Goal: Task Accomplishment & Management: Manage account settings

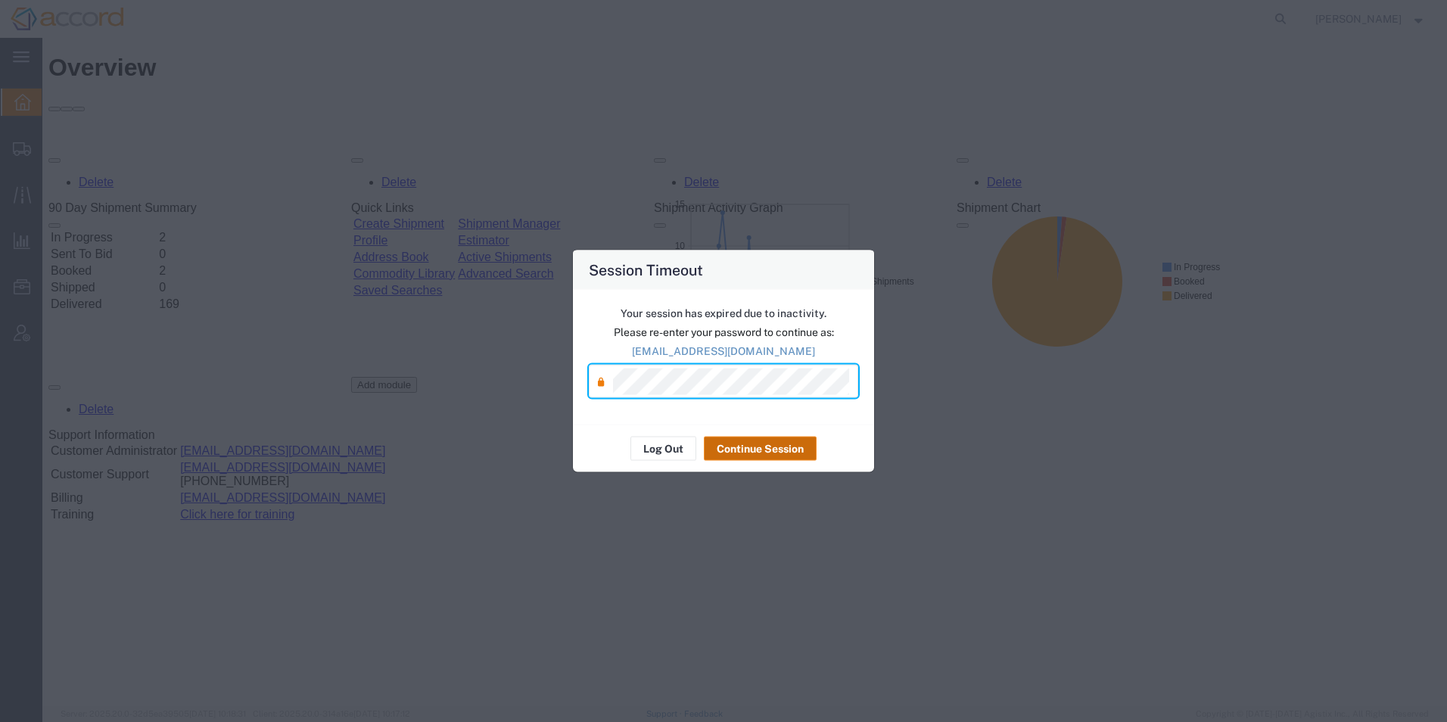
click at [742, 451] on button "Continue Session" at bounding box center [760, 449] width 113 height 24
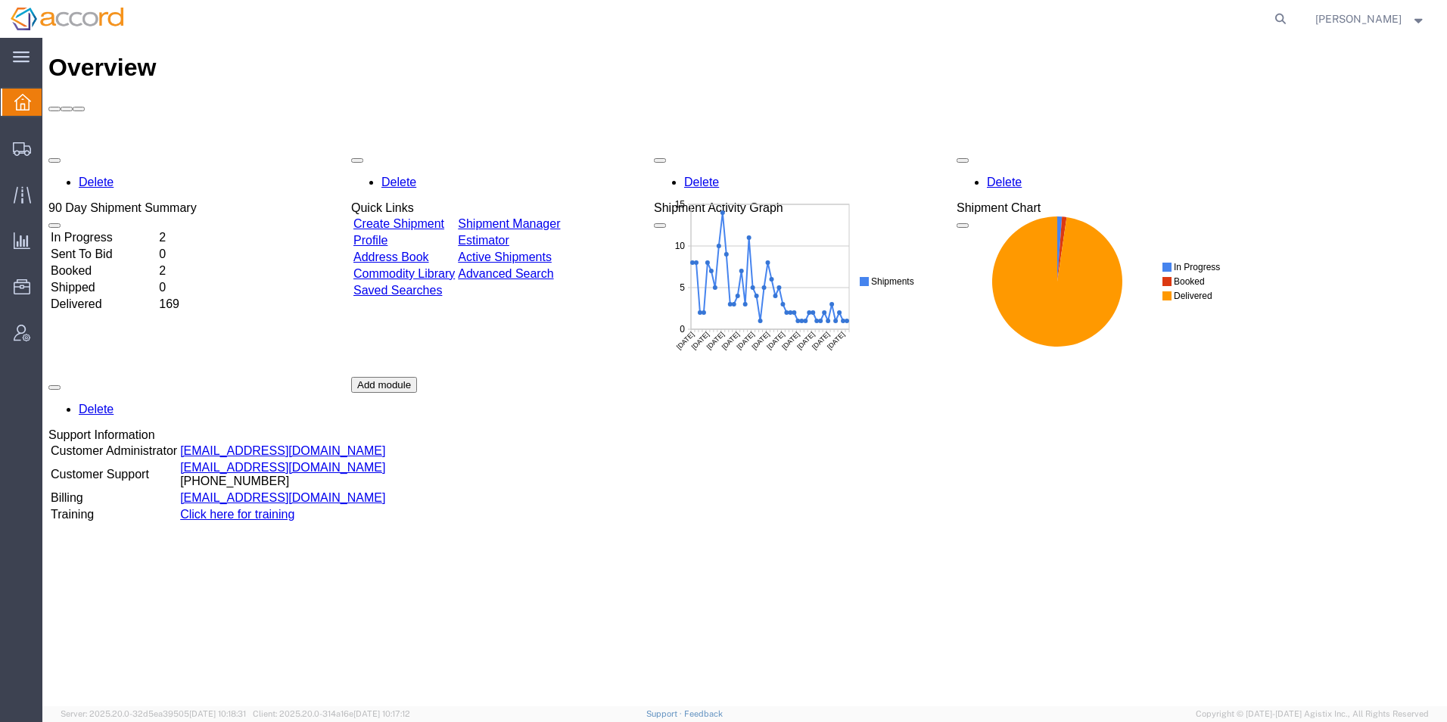
click at [428, 150] on div "Delete 90 Day Shipment Summary In Progress 2 Sent To Bid 0 Booked 2 Shipped 0 D…" at bounding box center [744, 377] width 1392 height 454
click at [434, 150] on div "Delete 90 Day Shipment Summary In Progress 2 Sent To Bid 0 Booked 2 Shipped 0 D…" at bounding box center [744, 377] width 1392 height 454
click at [432, 217] on link "Create Shipment" at bounding box center [398, 223] width 91 height 13
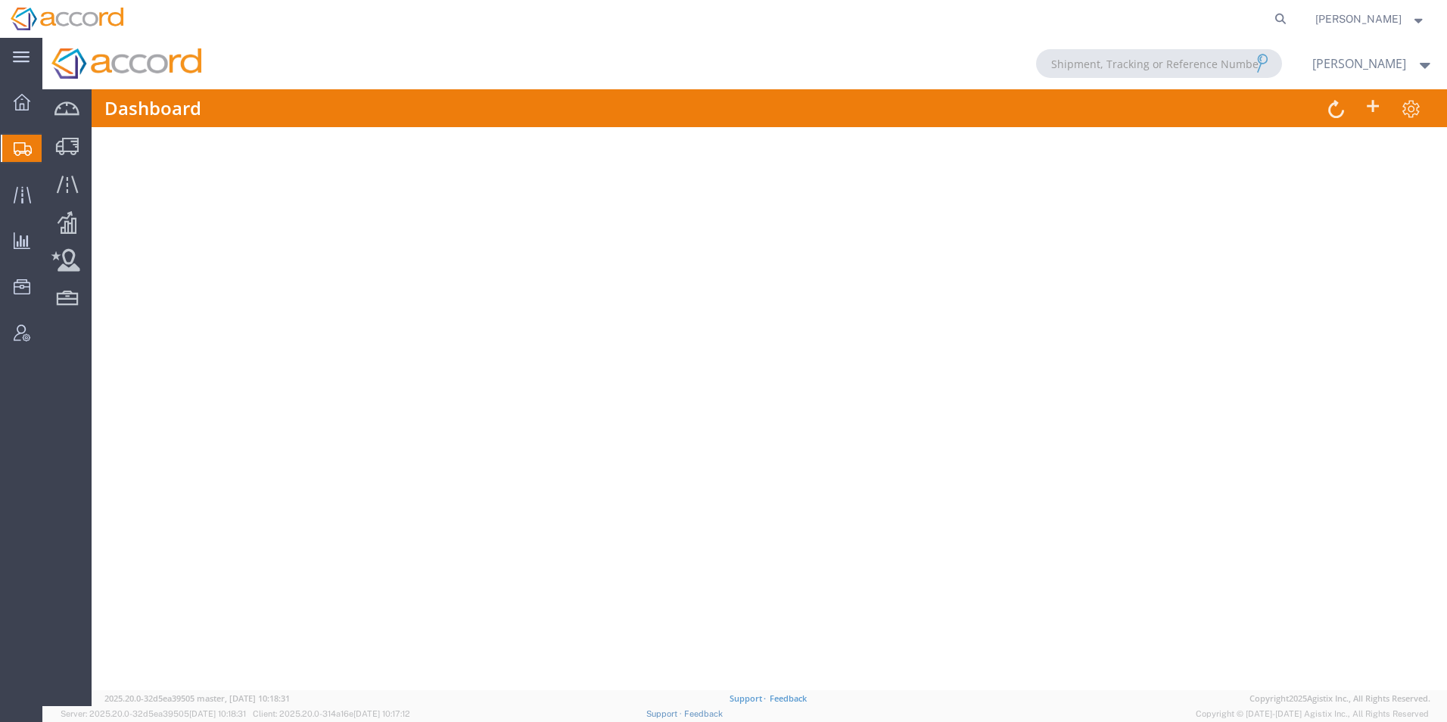
click at [69, 11] on img at bounding box center [67, 19] width 113 height 23
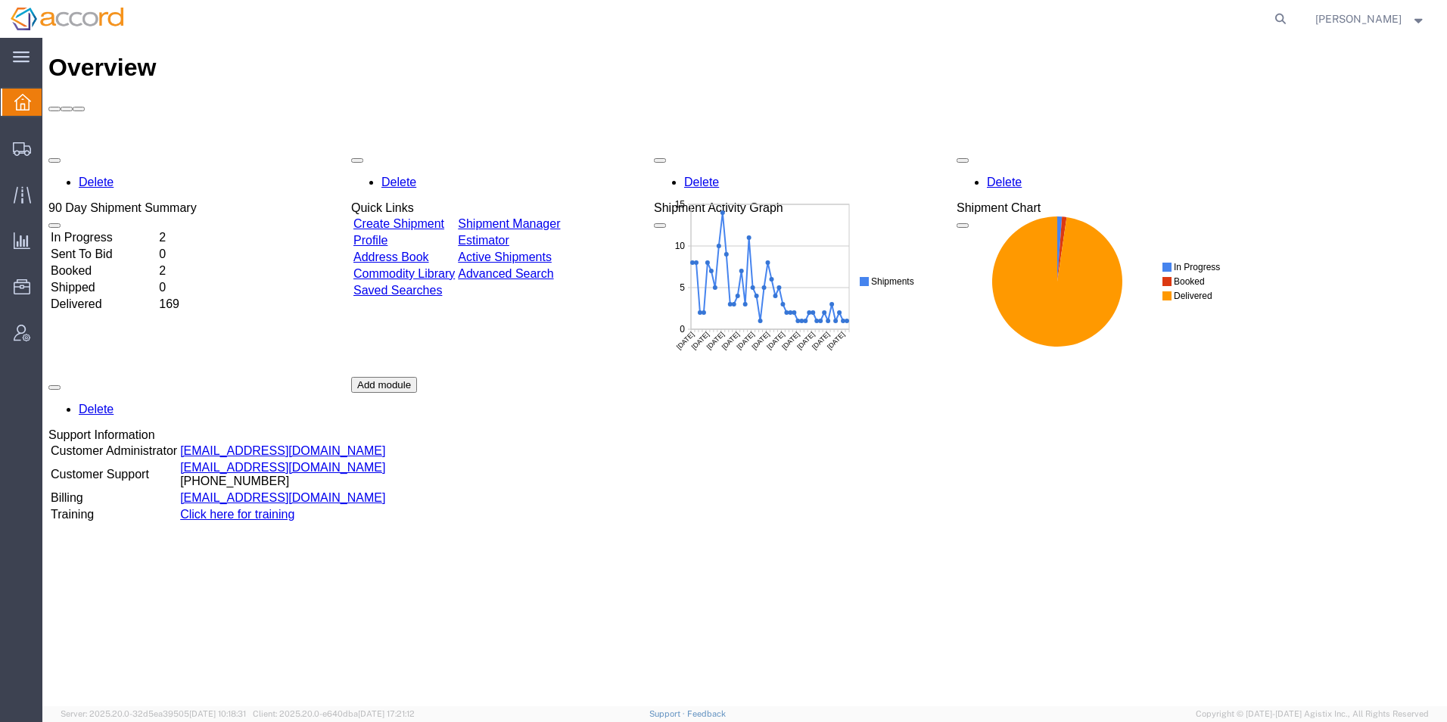
click at [406, 217] on link "Create Shipment" at bounding box center [398, 223] width 91 height 13
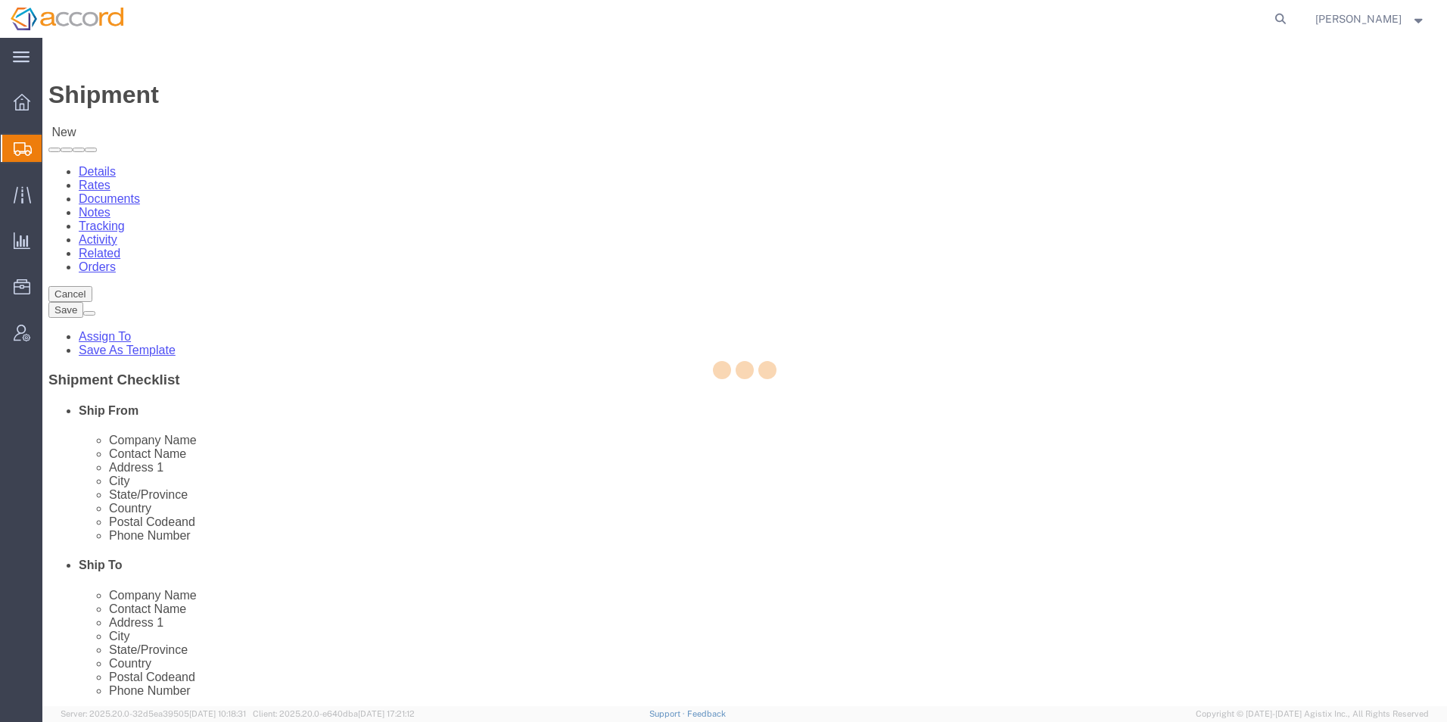
select select
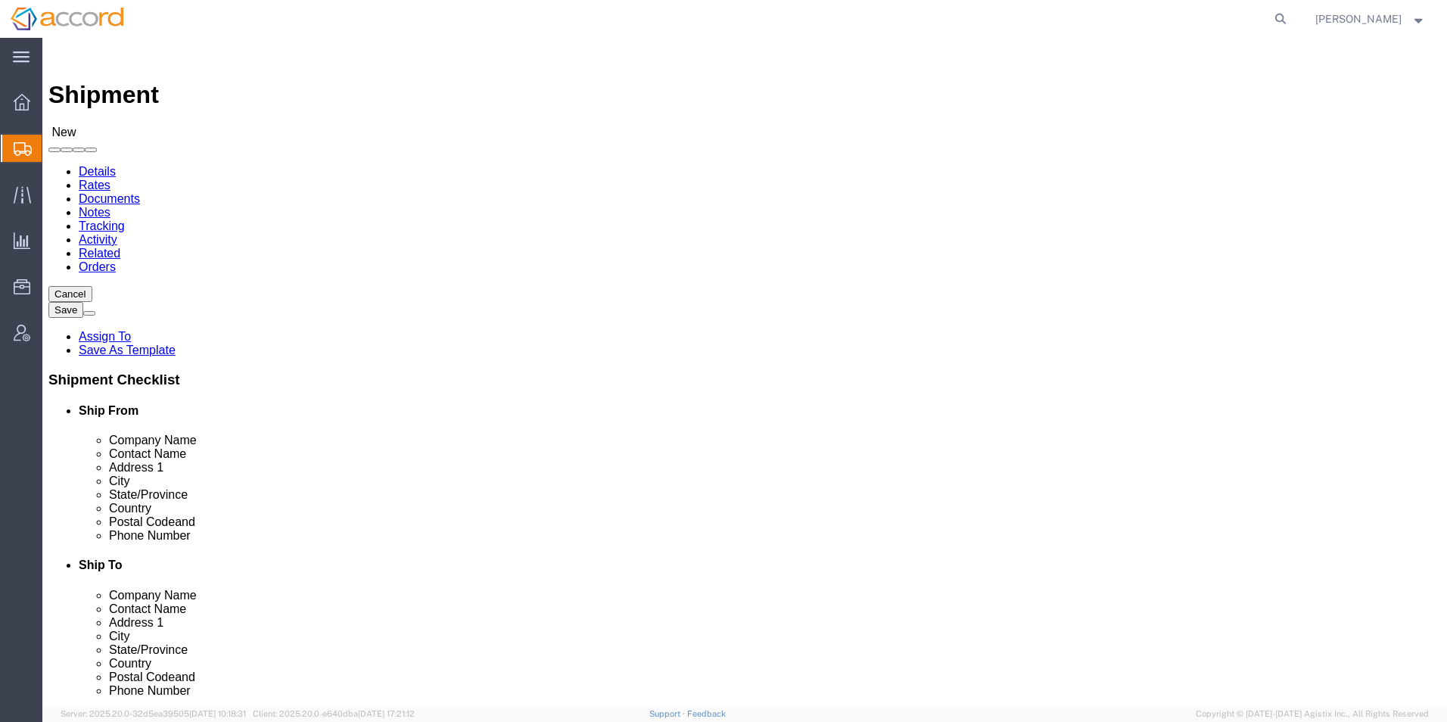
click span
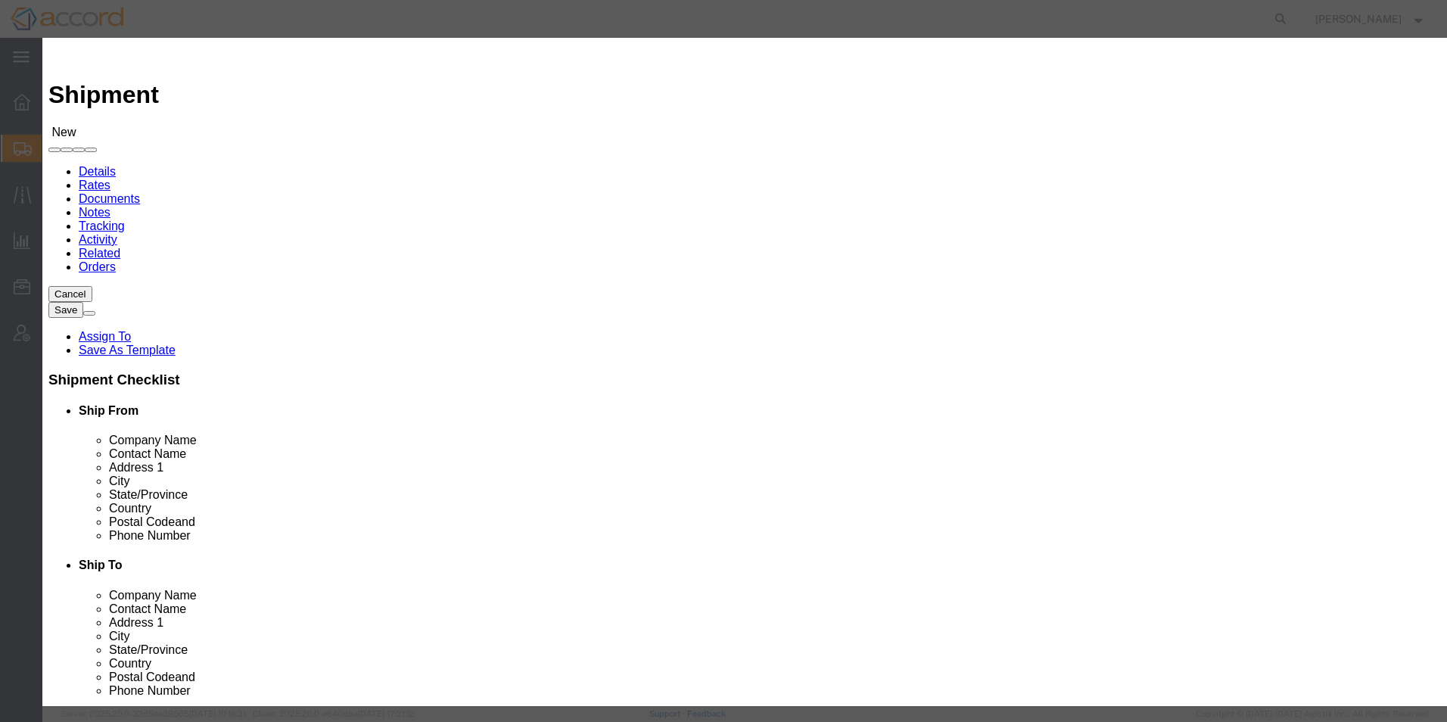
click button "Select"
select select
type input "Accord Biopharma, Inc."
type input "AP Biopharma"
type input "[STREET_ADDRESS]"
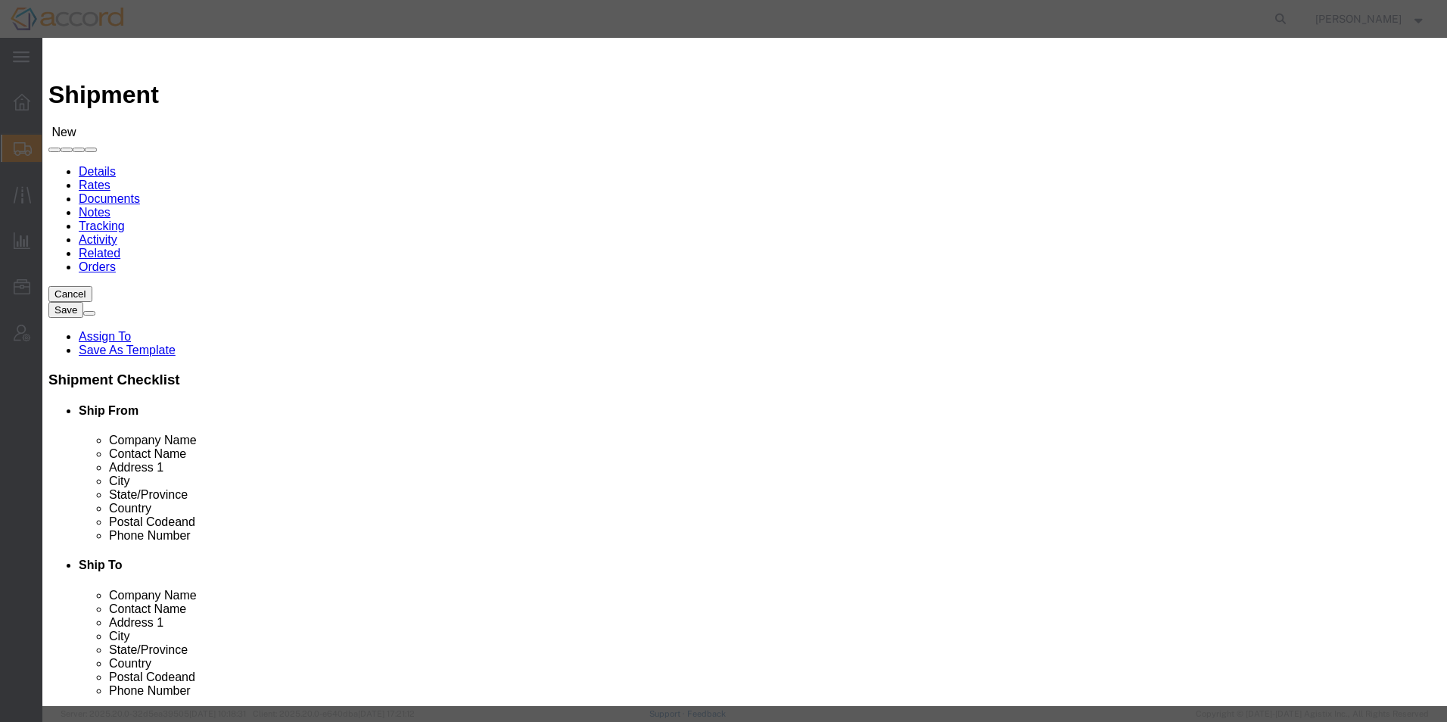
type input "Suite 200"
type input "[GEOGRAPHIC_DATA]"
type input "27617"
type input "NC"
type input "9196212728"
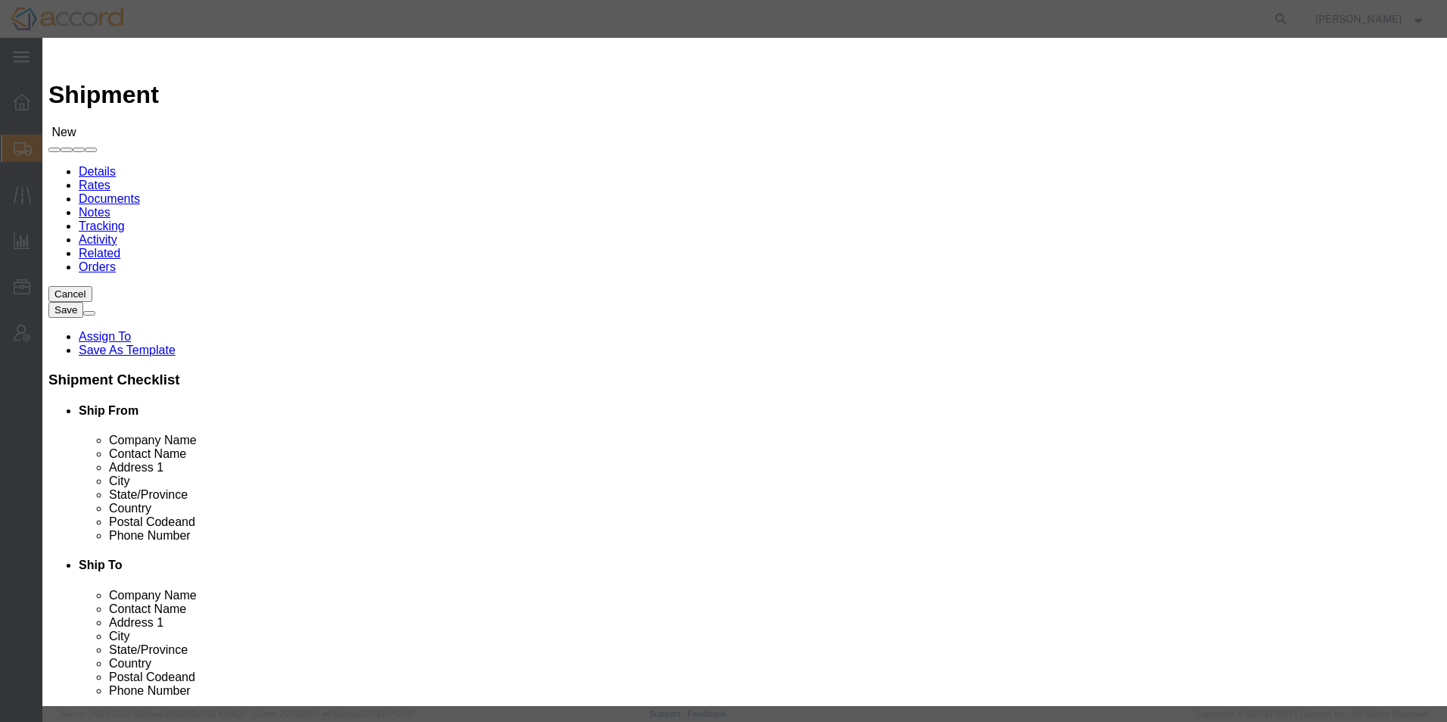
select select "NC"
click button "Select"
select select
select select "NC"
click icon "button"
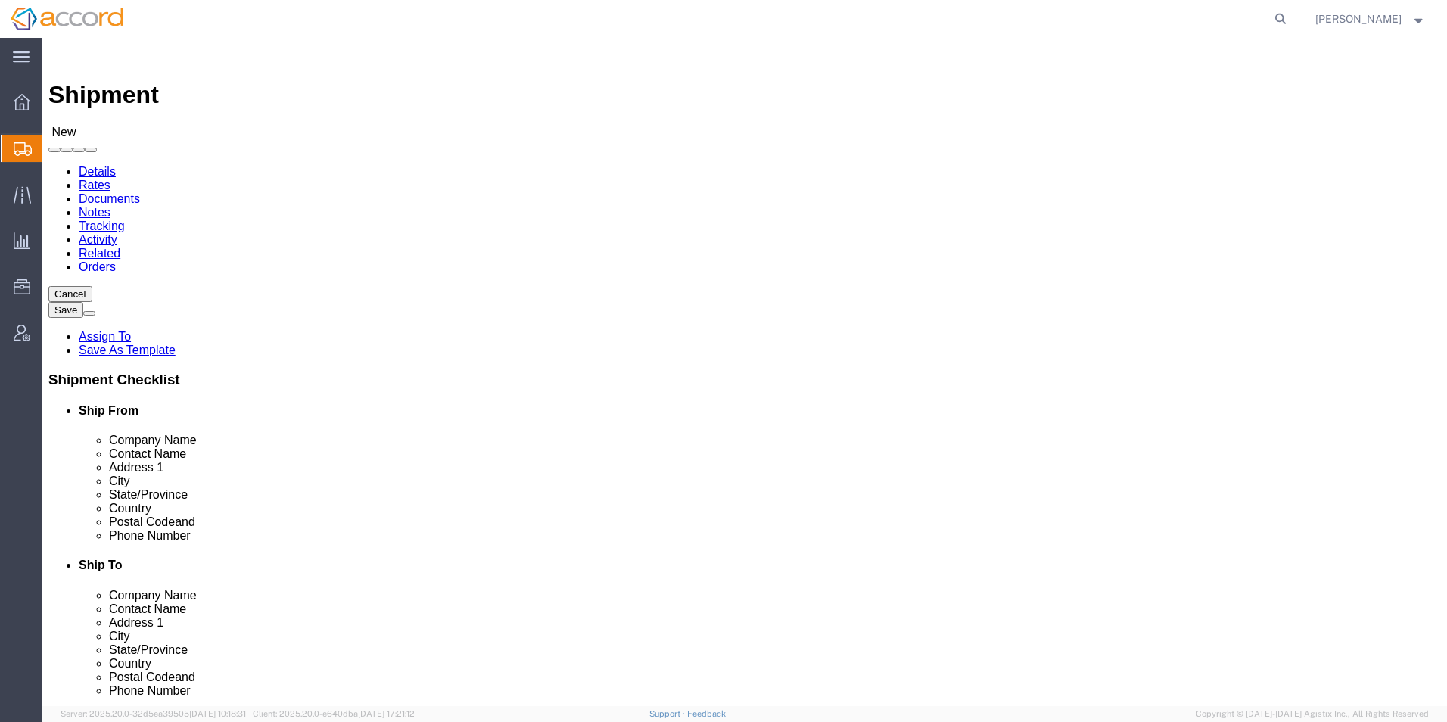
drag, startPoint x: 313, startPoint y: 311, endPoint x: 23, endPoint y: 289, distance: 291.4
click div "Location My Profile Location Accord Biopharma - [GEOGRAPHIC_DATA] Accord Health…"
drag, startPoint x: 314, startPoint y: 515, endPoint x: 129, endPoint y: 499, distance: 185.3
click div "Location My Profile Location Accord Biopharma - [GEOGRAPHIC_DATA] Accord Health…"
click input "text"
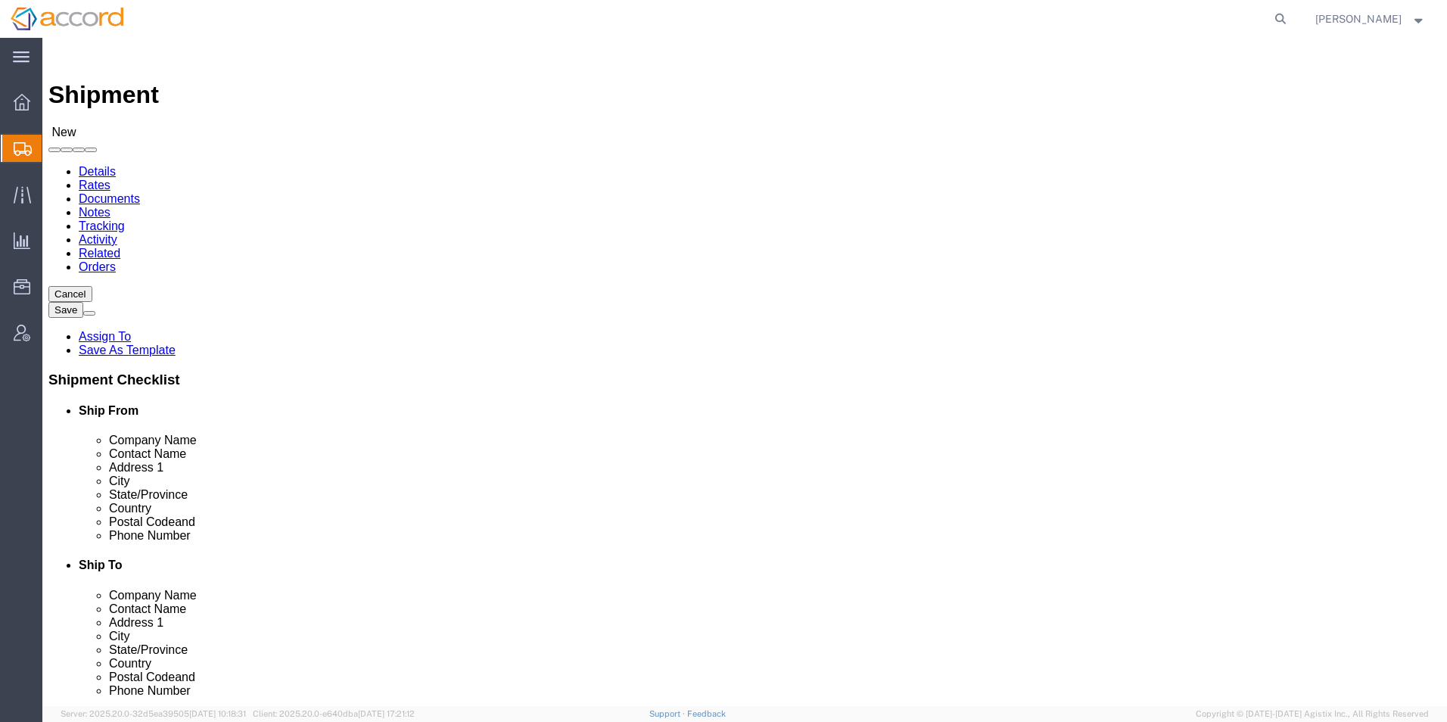
paste input "GSMS, Inc."
type input "GSMS, Inc."
click input "text"
paste input "Attention to: [PERSON_NAME],"
click input "Attention to: [PERSON_NAME],"
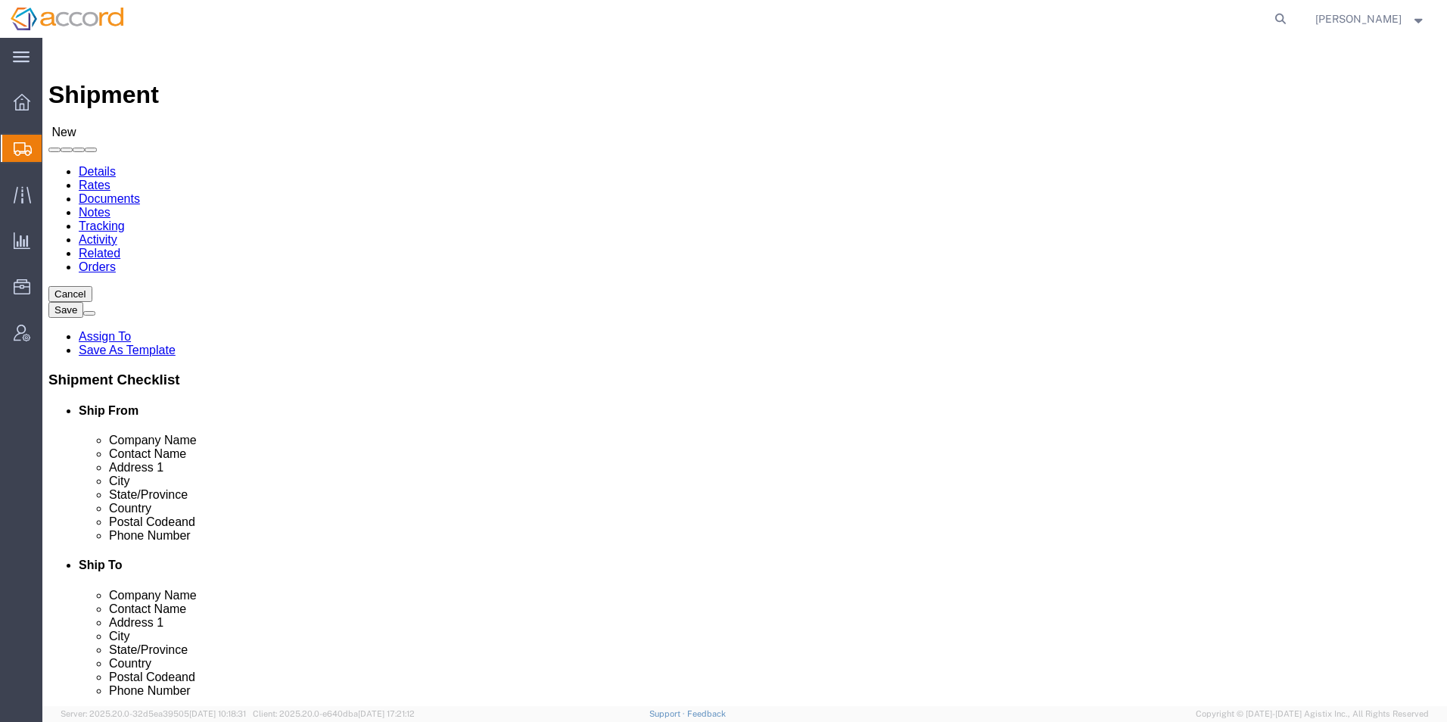
drag, startPoint x: 821, startPoint y: 310, endPoint x: 775, endPoint y: 312, distance: 46.2
click input "Attention to: [PERSON_NAME]"
type input "Attn: [PERSON_NAME]"
click div "Location My Profile Location Accord Biopharma - [GEOGRAPHIC_DATA] Accord Health…"
click input "text"
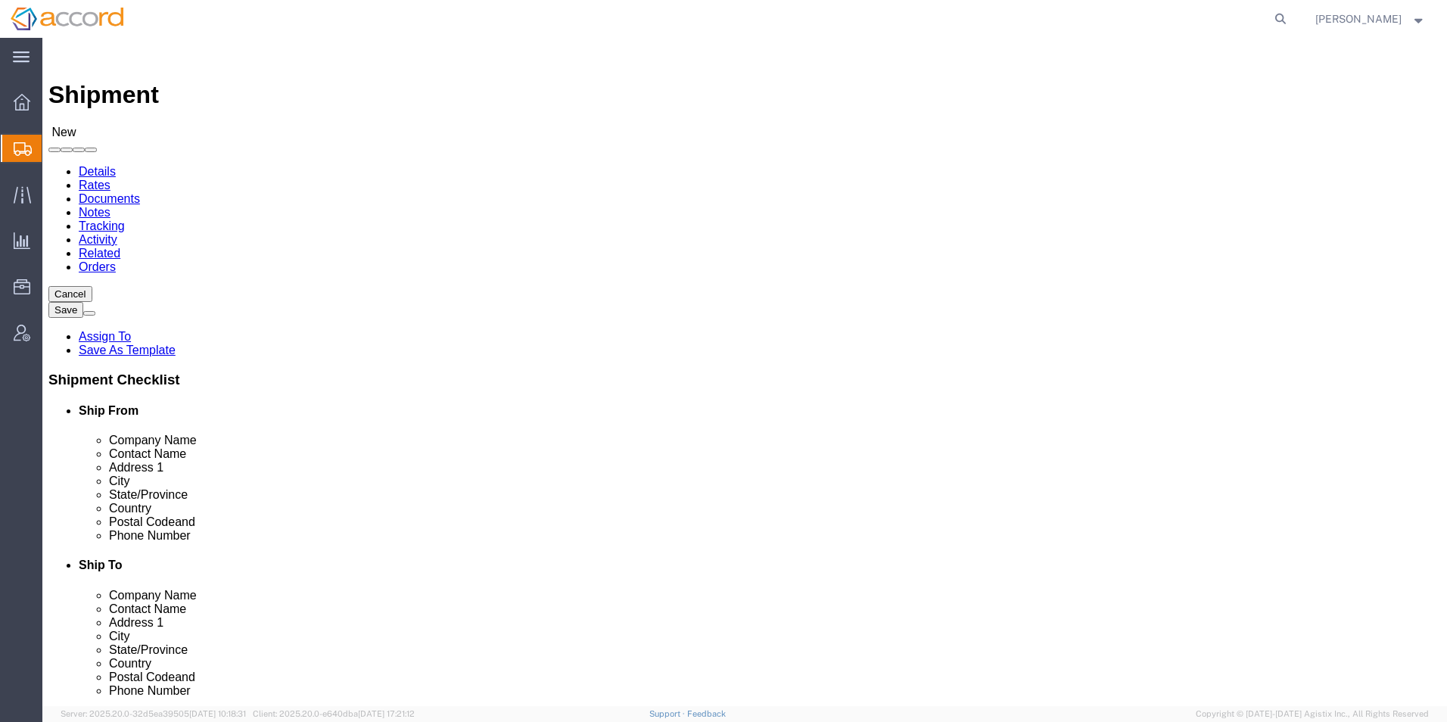
paste input "5247 Camino [PERSON_NAME]"
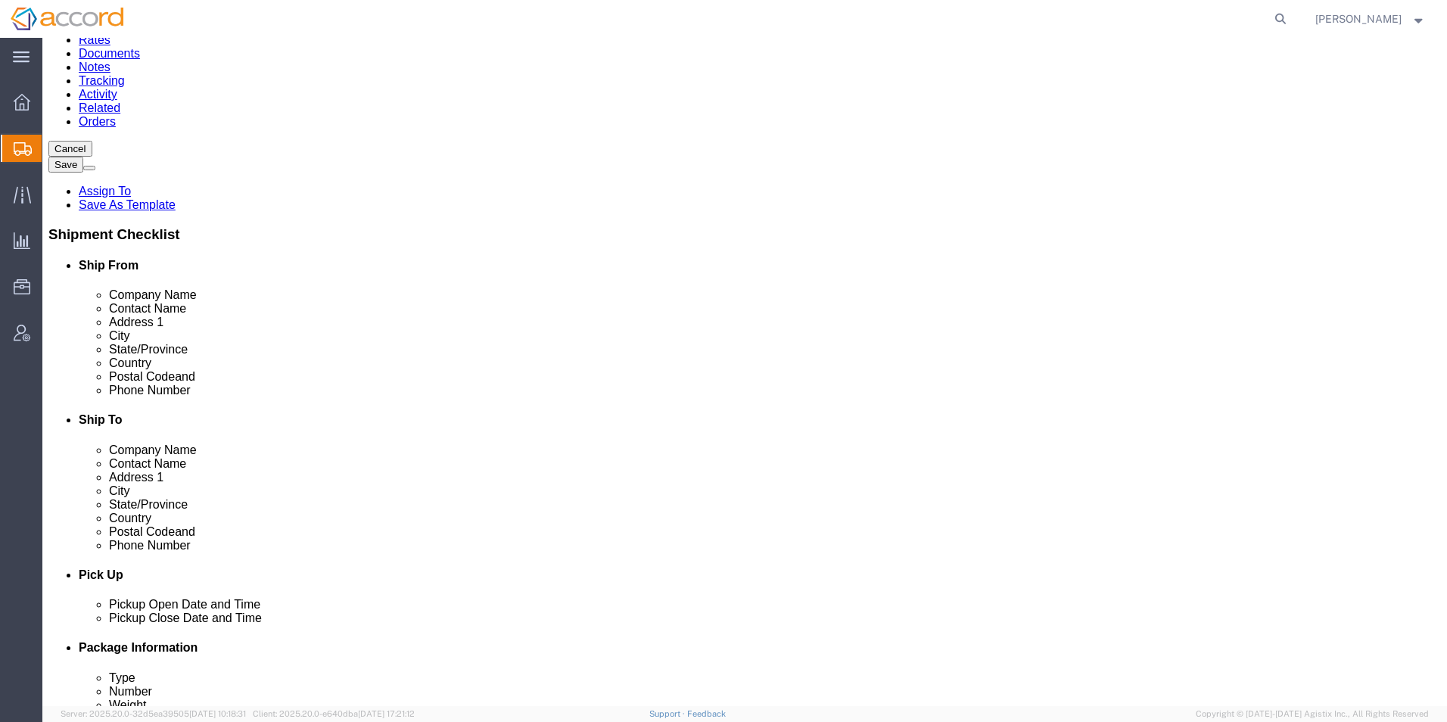
scroll to position [151, 0]
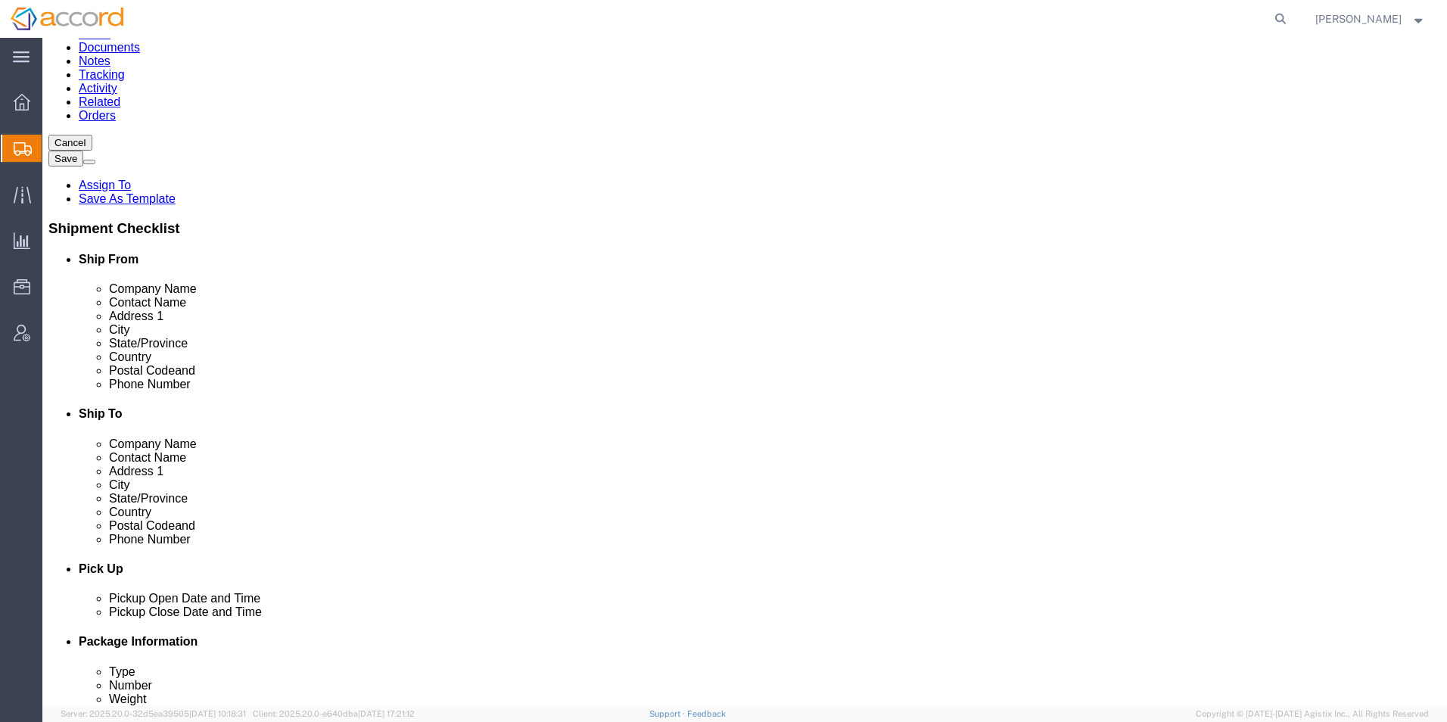
type input "5247 Camino [PERSON_NAME]"
select select
click input "text"
paste input "Camarillo,"
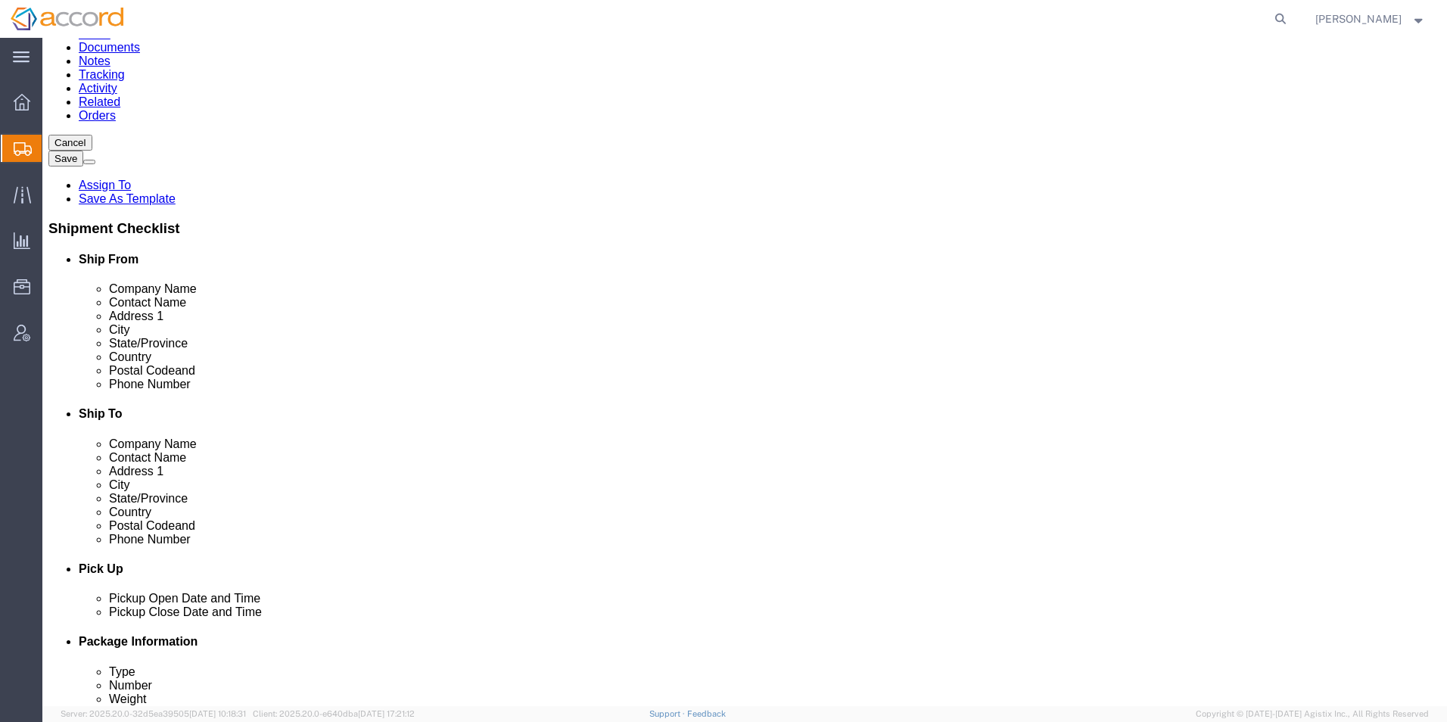
type input "Camarillo"
select select
select select "CA"
click input "Postal Code"
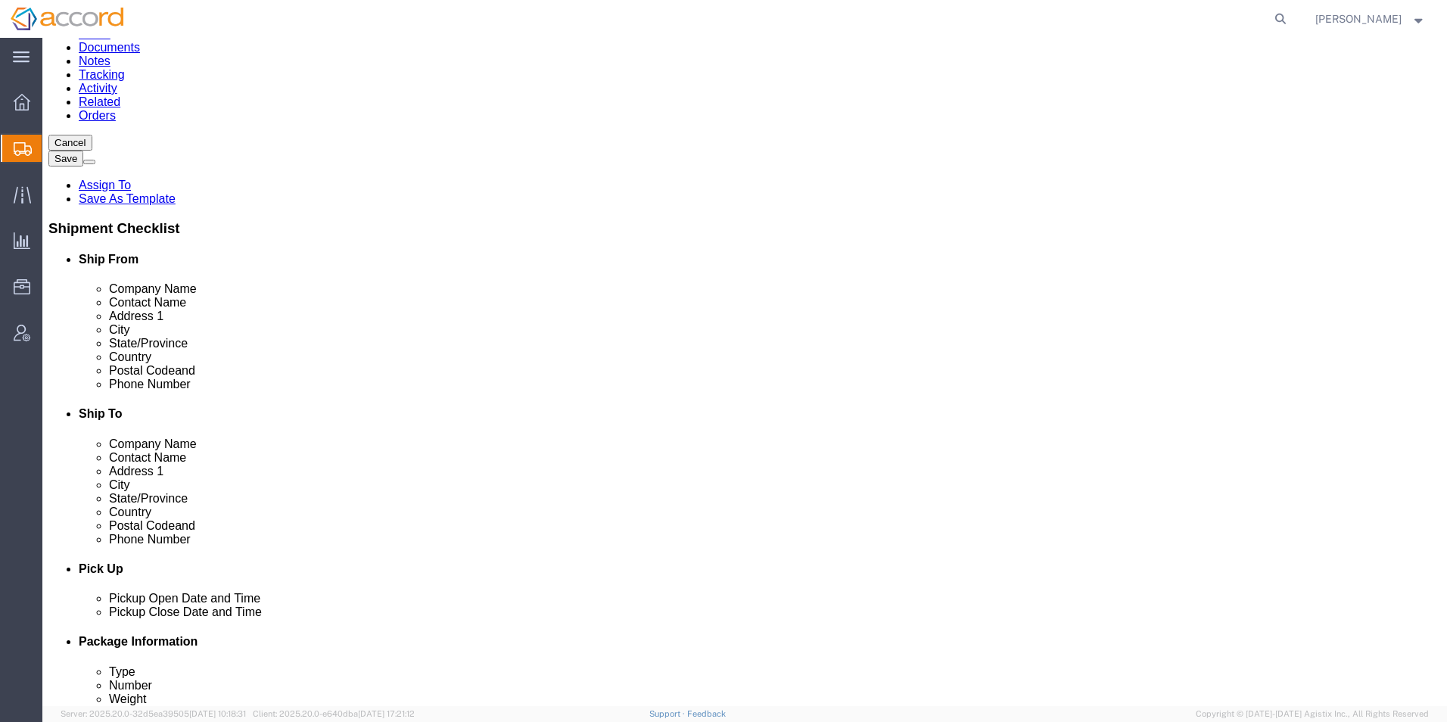
type input "93012"
select select
click input "text"
click div
click input "text"
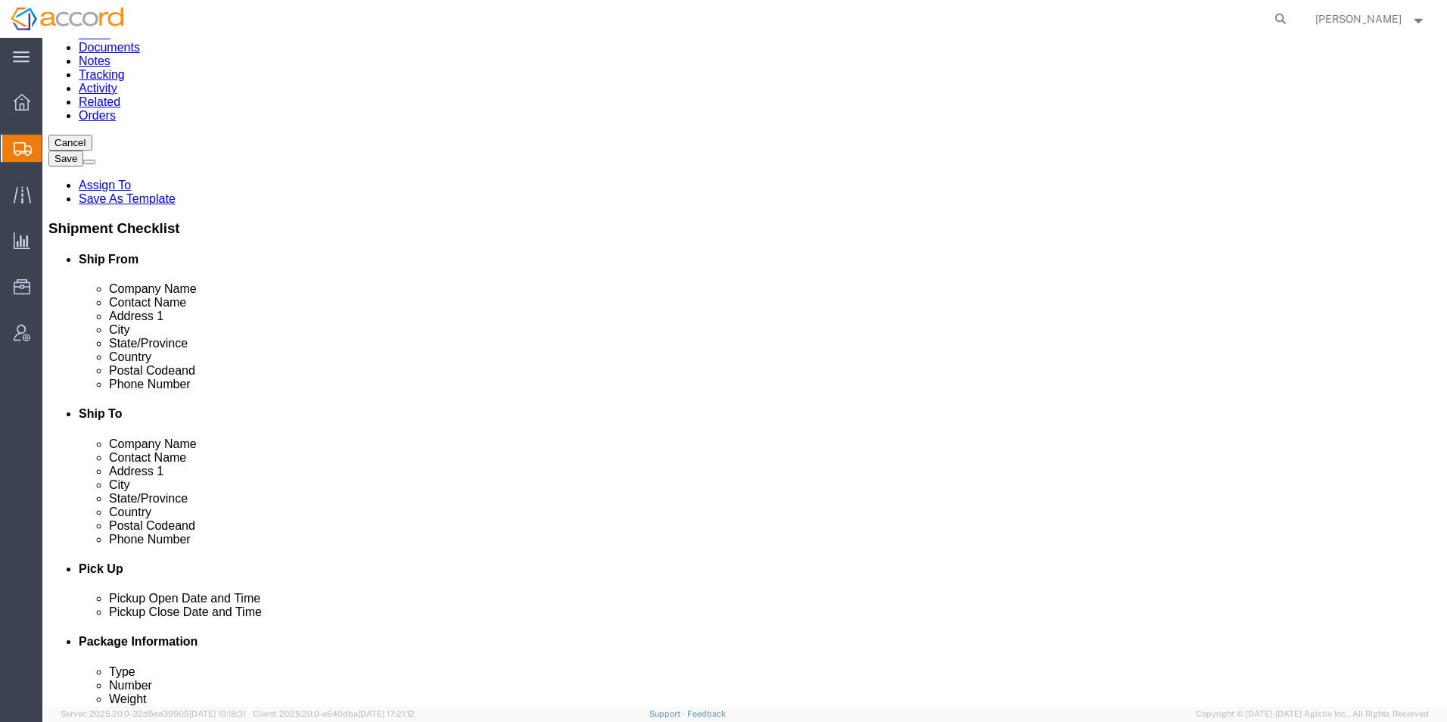
paste input "[PHONE_NUMBER]"
type input "[PHONE_NUMBER]"
click input "text"
type input "278"
drag, startPoint x: 885, startPoint y: 366, endPoint x: 849, endPoint y: 365, distance: 35.6
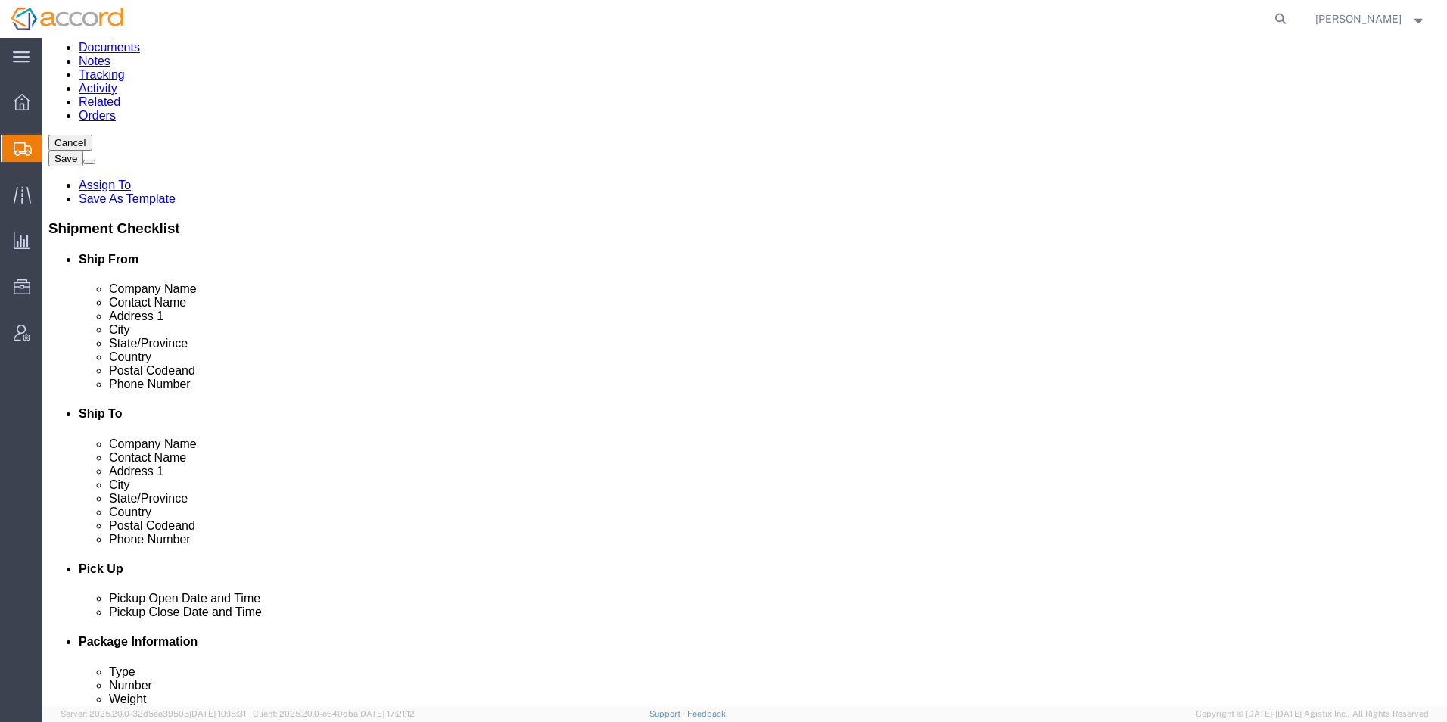
click input "[PHONE_NUMBER]"
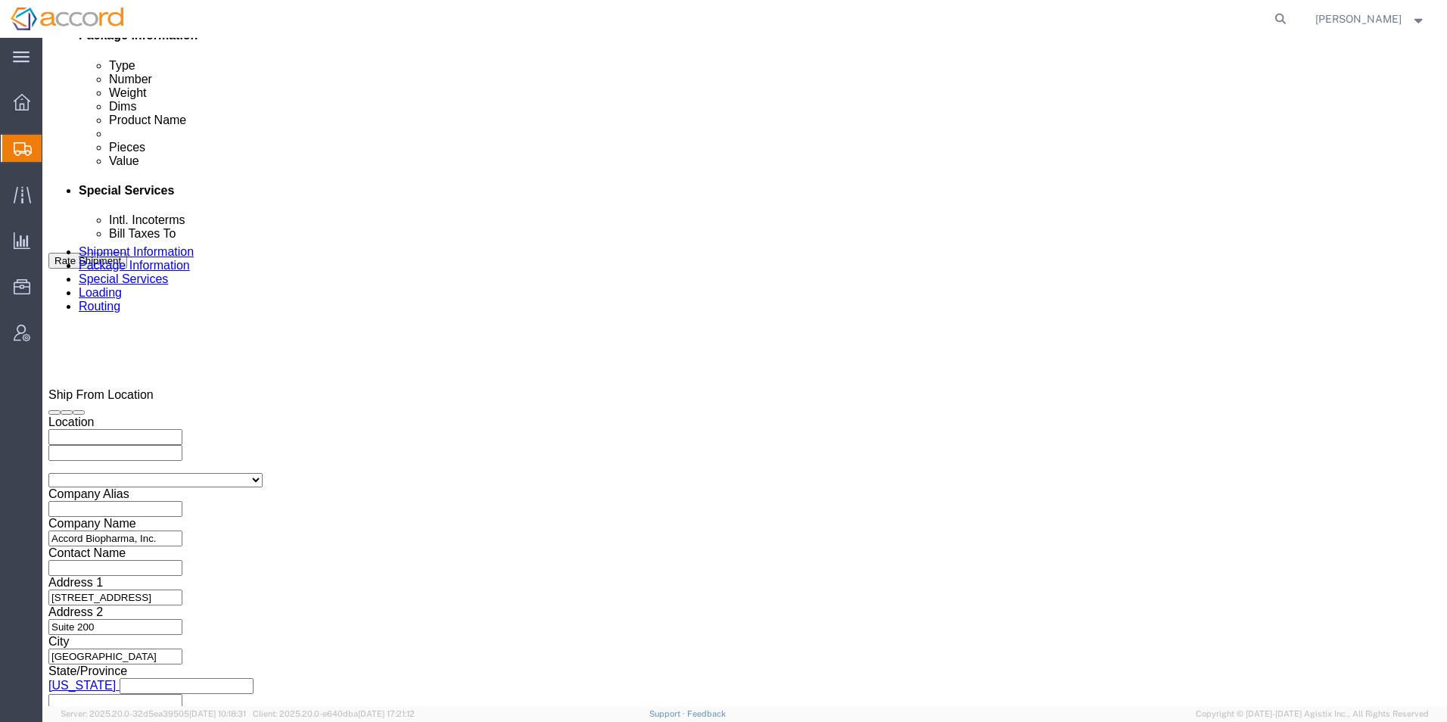
scroll to position [953, 0]
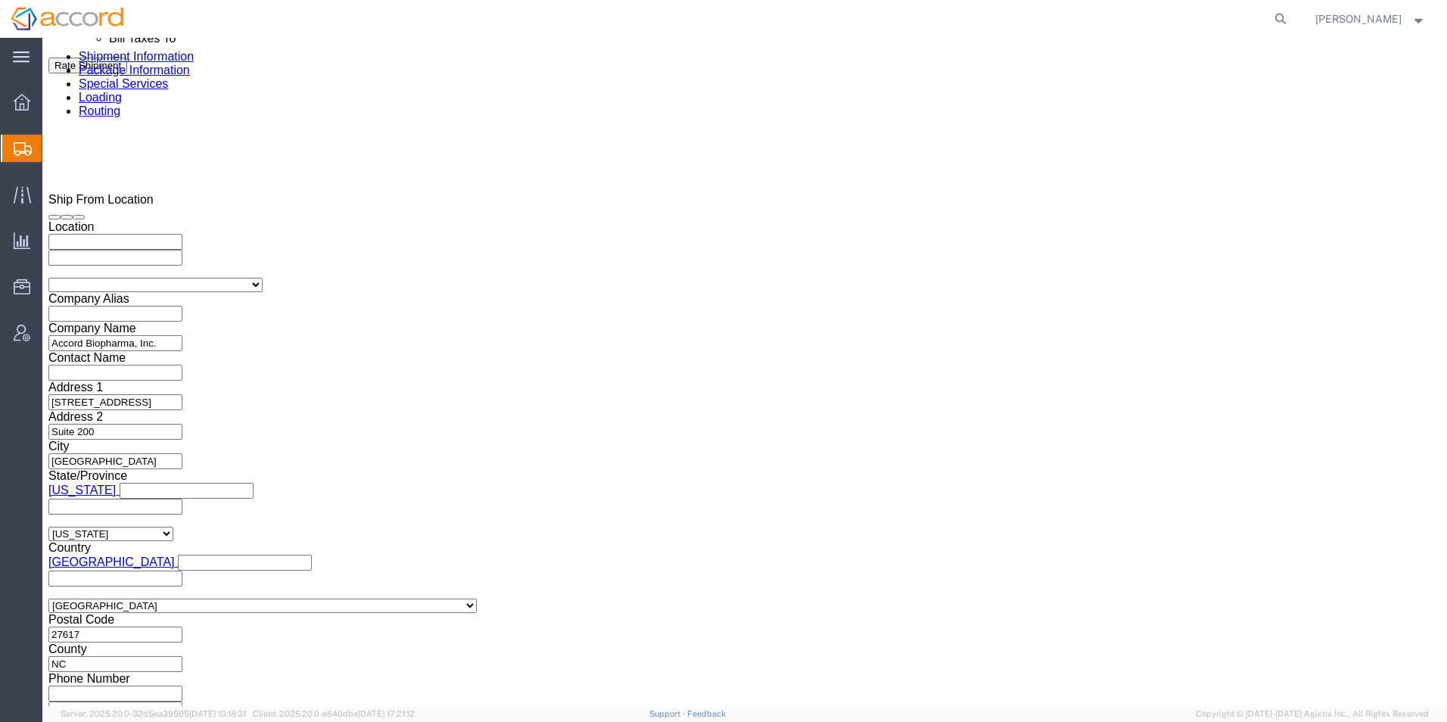
type input "[PHONE_NUMBER]"
click select "Select Account Type Activity ID Airline Appointment Number ASN Batch Request # …"
click input "text"
paste input "Sample PO 41223"
type input "Sample PO 41223"
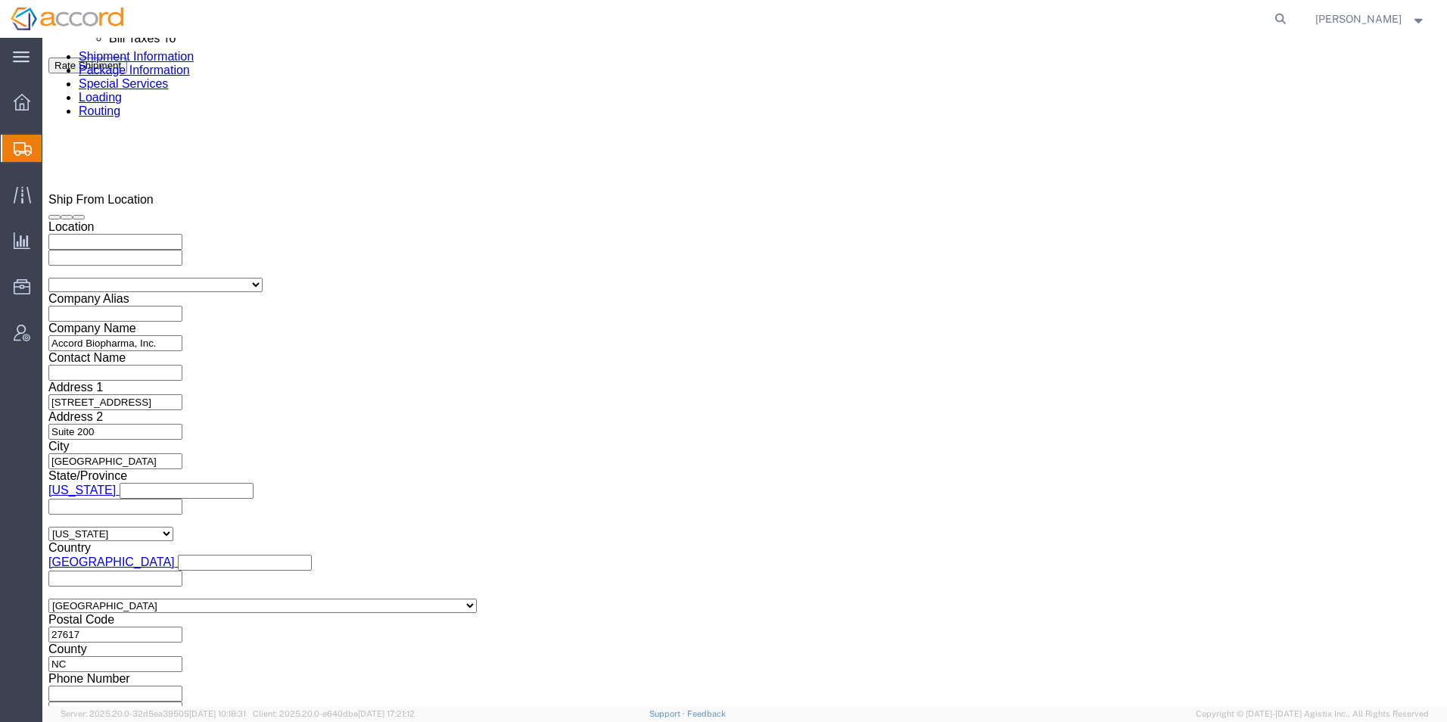
click select "Select Account Type Activity ID Airline Appointment Number ASN Batch Request # …"
select select "PURCHORD"
click select "Select Account Type Activity ID Airline Appointment Number ASN Batch Request # …"
click button "Continue"
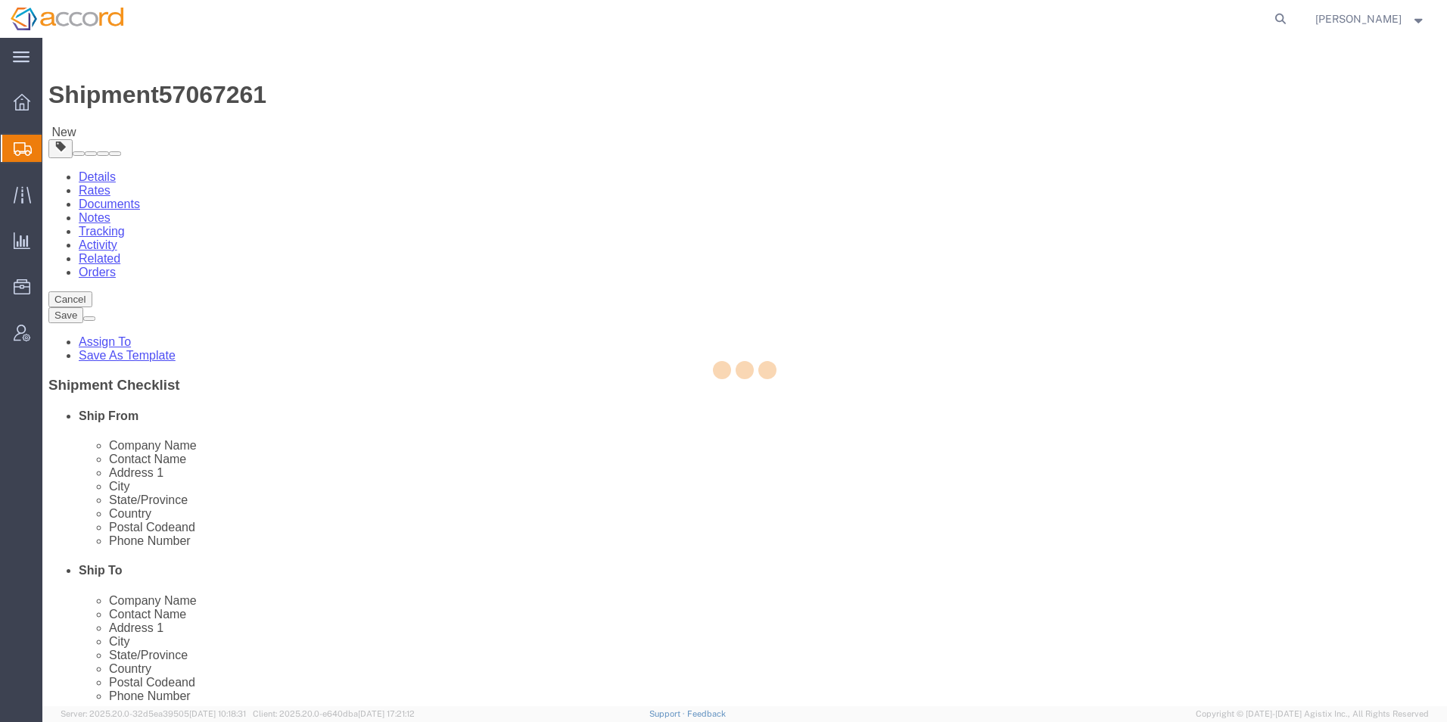
select select "CBOX"
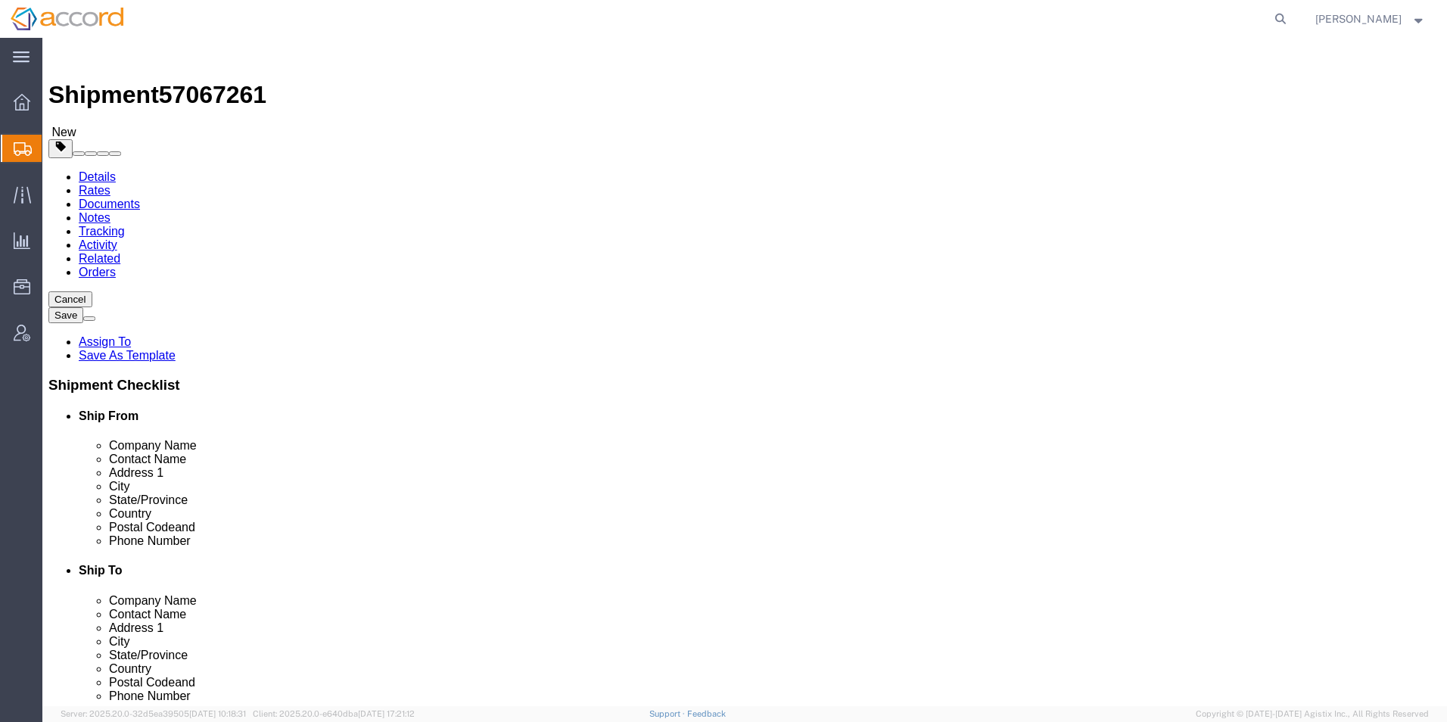
click select "Select Bale(s) Basket(s) Bolt(s) Bottle(s) Buckets Bulk Bundle(s) Can(s) Cardbo…"
click input "0.00"
drag, startPoint x: 238, startPoint y: 353, endPoint x: 195, endPoint y: 348, distance: 42.6
click div "0.00 Select kgs lbs"
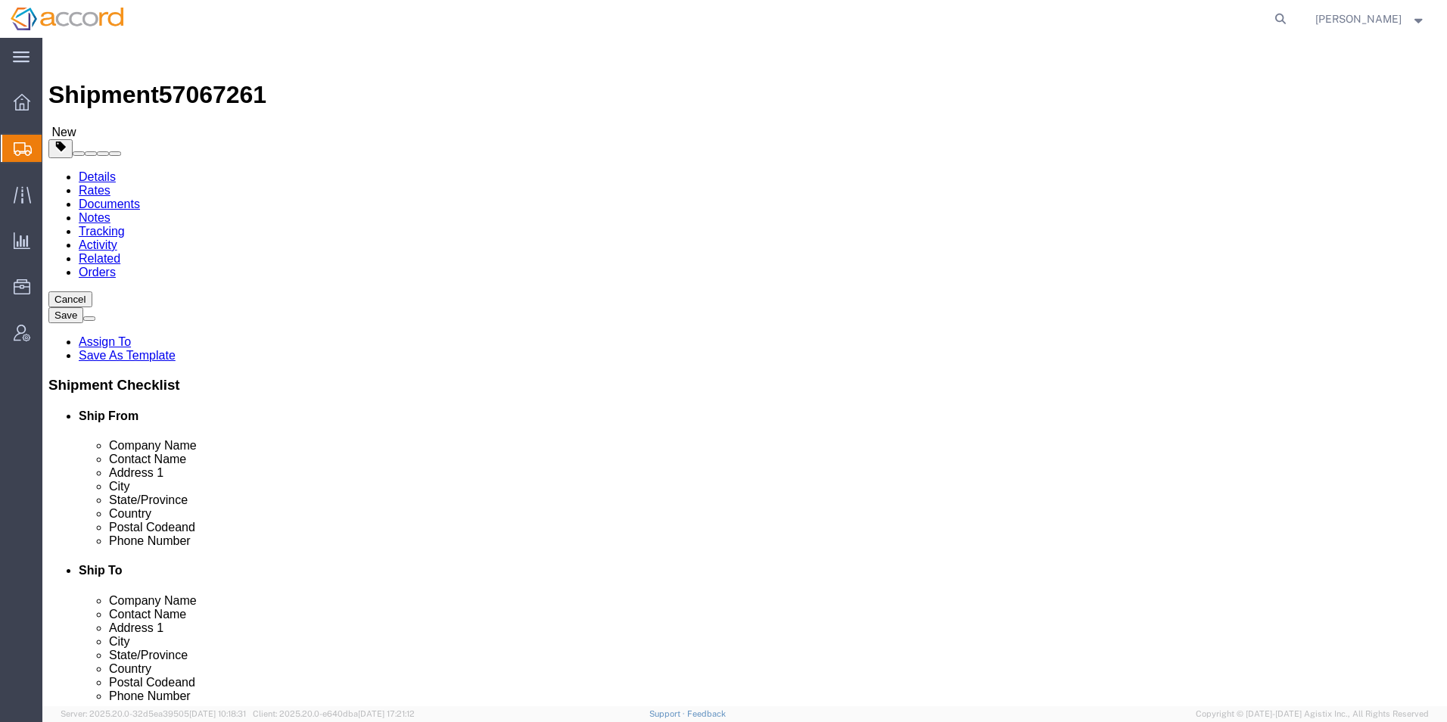
type input "1"
click link "Add Content"
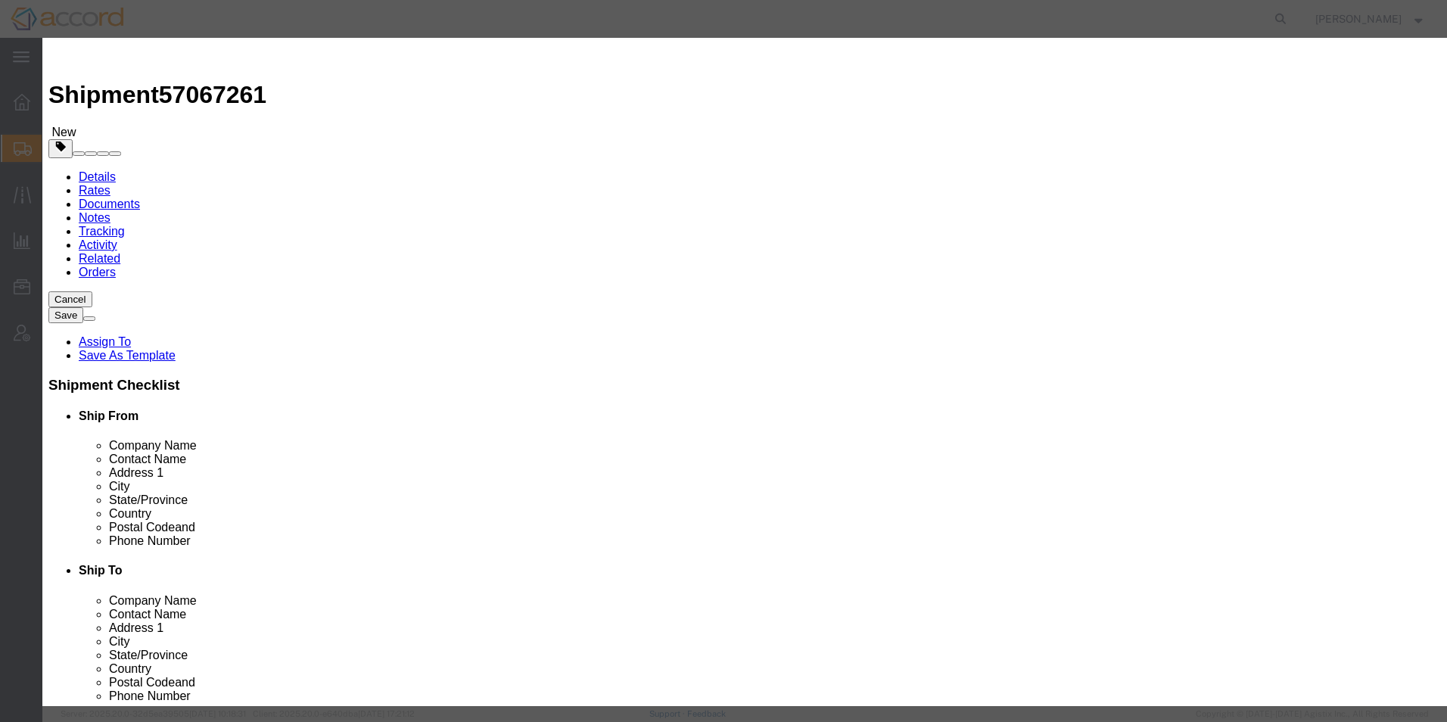
click input "text"
type input "Water Filled Vials"
drag, startPoint x: 499, startPoint y: 148, endPoint x: 434, endPoint y: 146, distance: 65.9
click div "0"
type input "1"
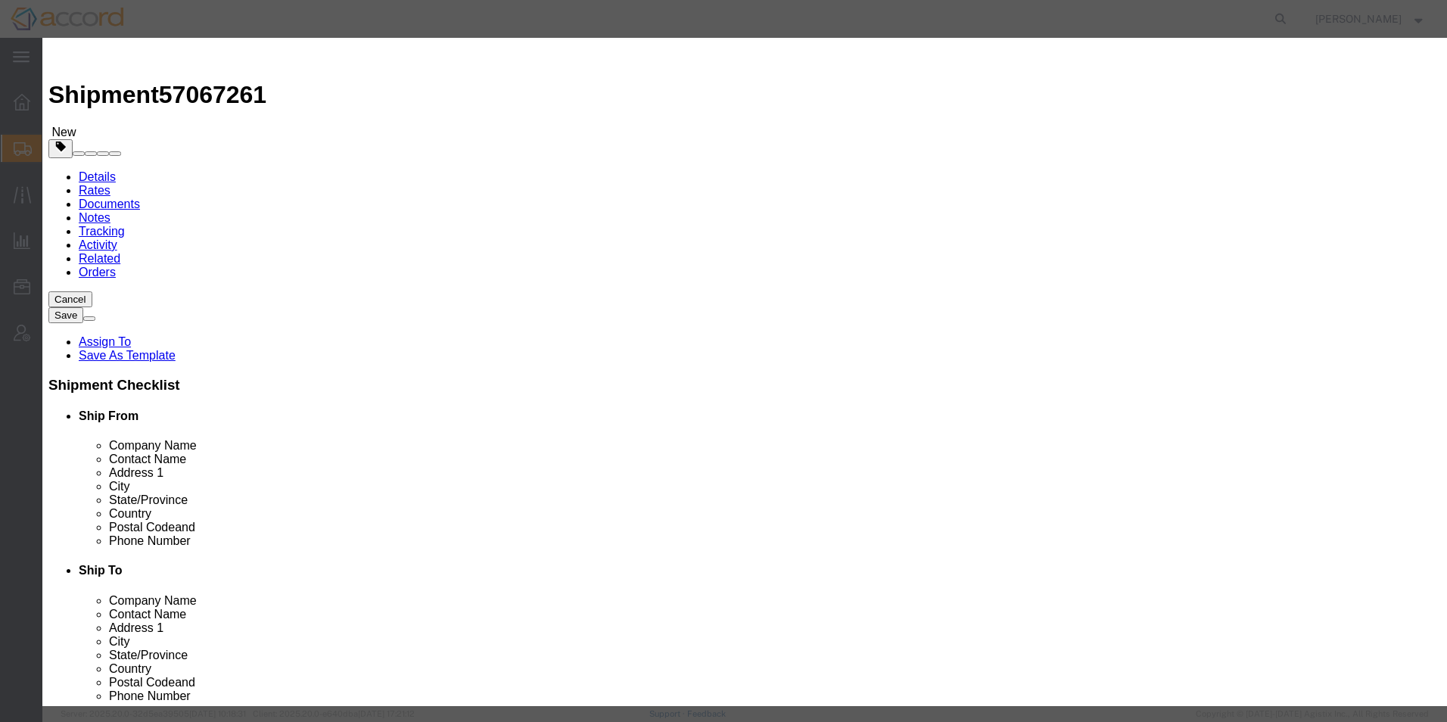
click input "text"
click button "Save & Close"
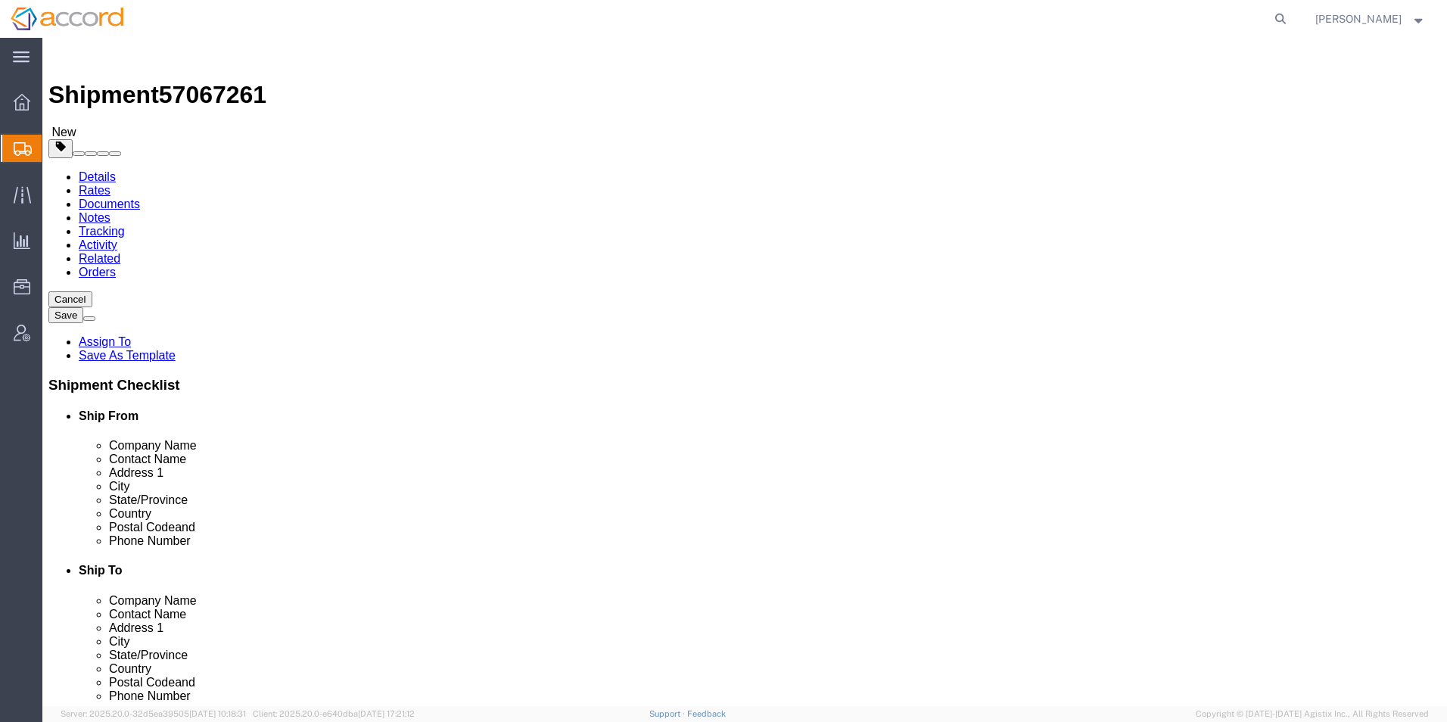
click dd
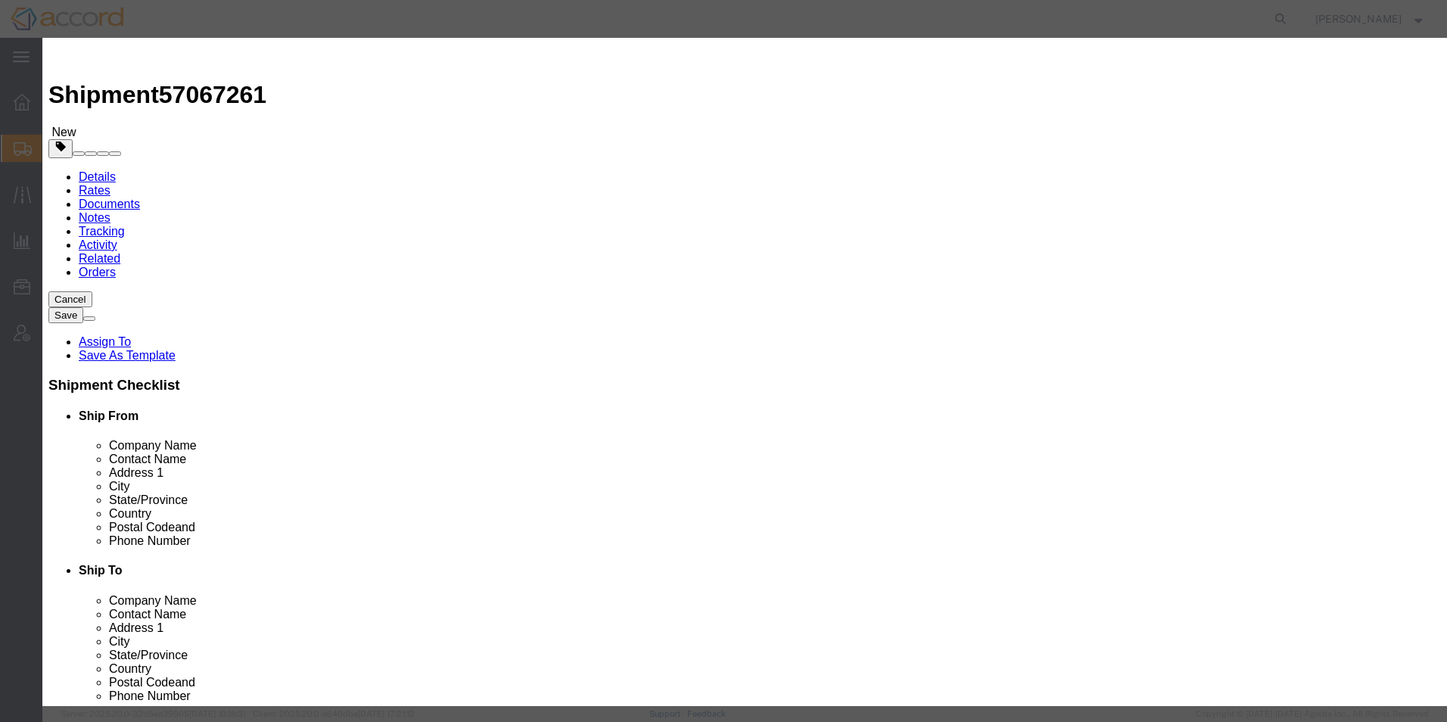
click textarea
click input "text"
click textarea
click textarea "Sample shipment, non-commercial, not for human use"
type textarea "Sample shipment - non-commercial, not for human use"
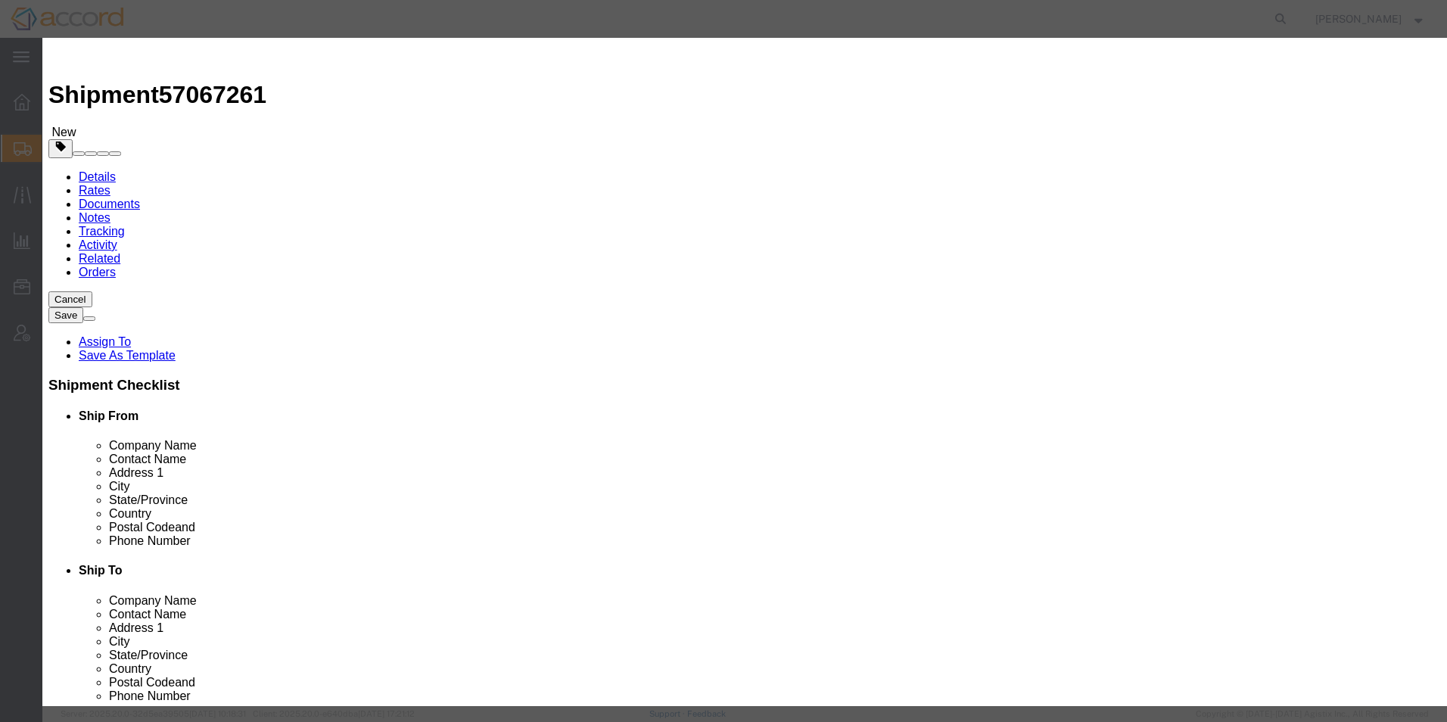
click select "Select Pharma Information"
click input "text"
paste input "WFIFILVIAL"
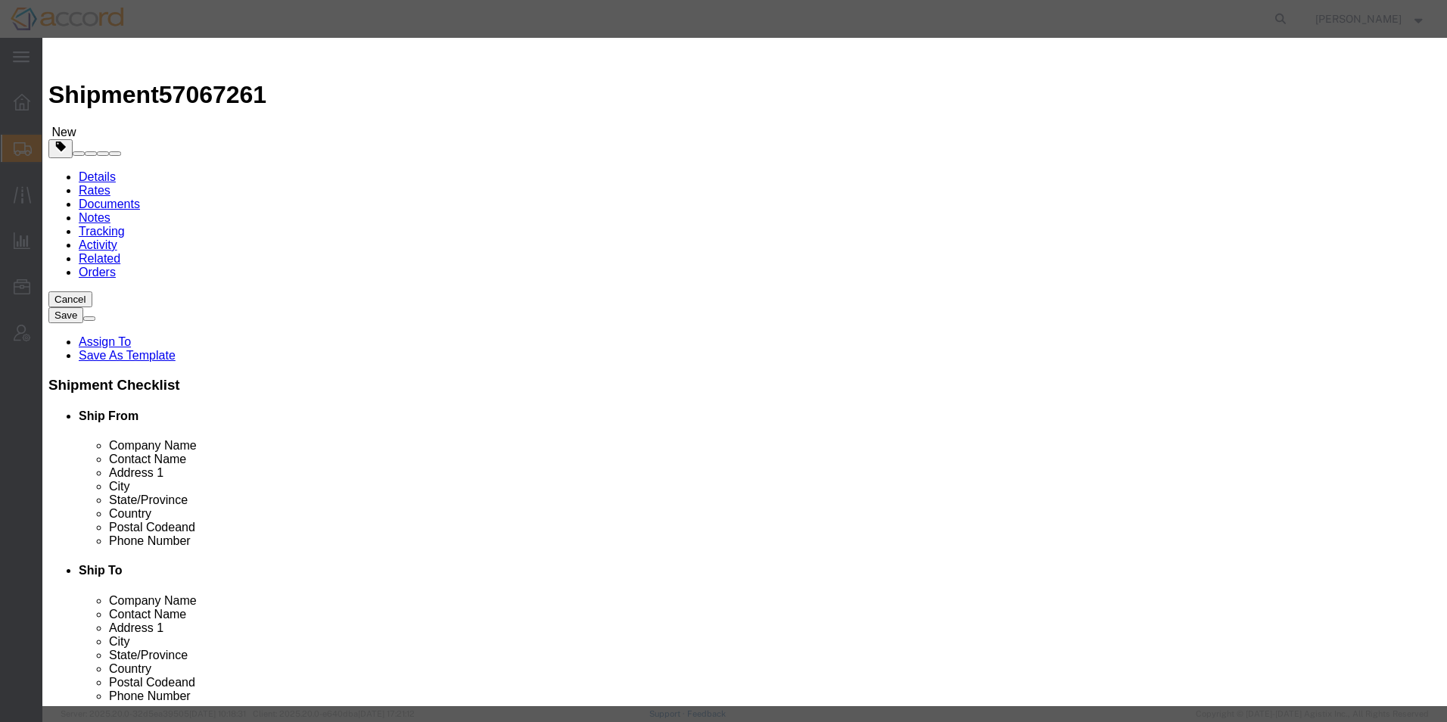
type input "WFIFILVIAL"
click button "Save & Close"
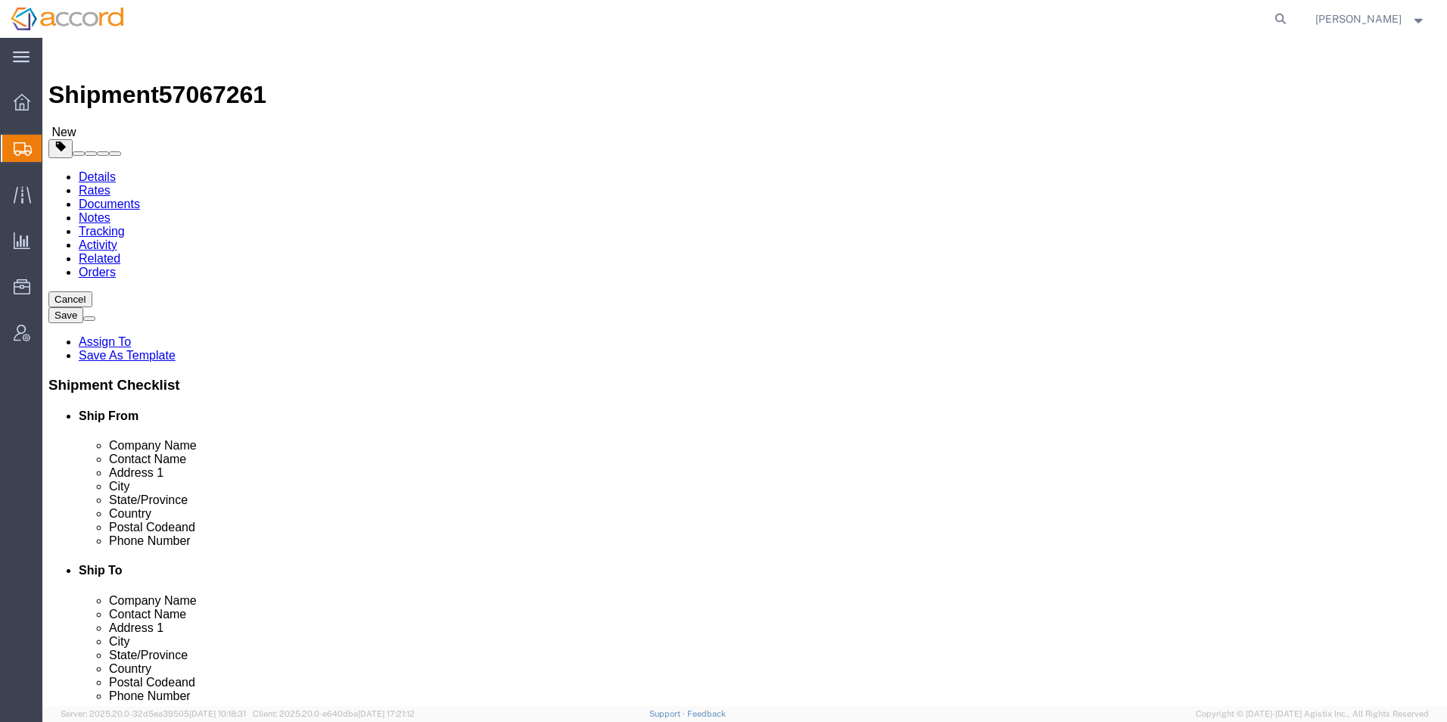
click button "Save"
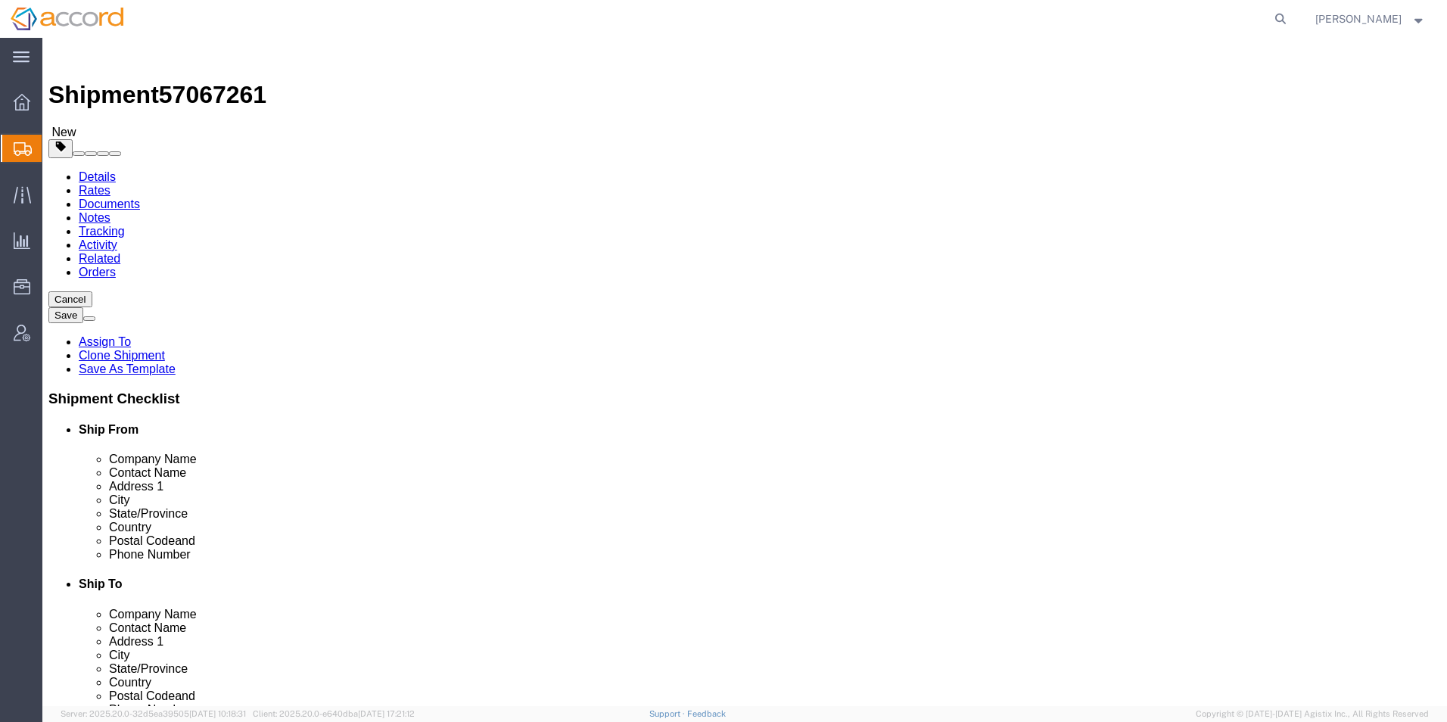
click link "Documents"
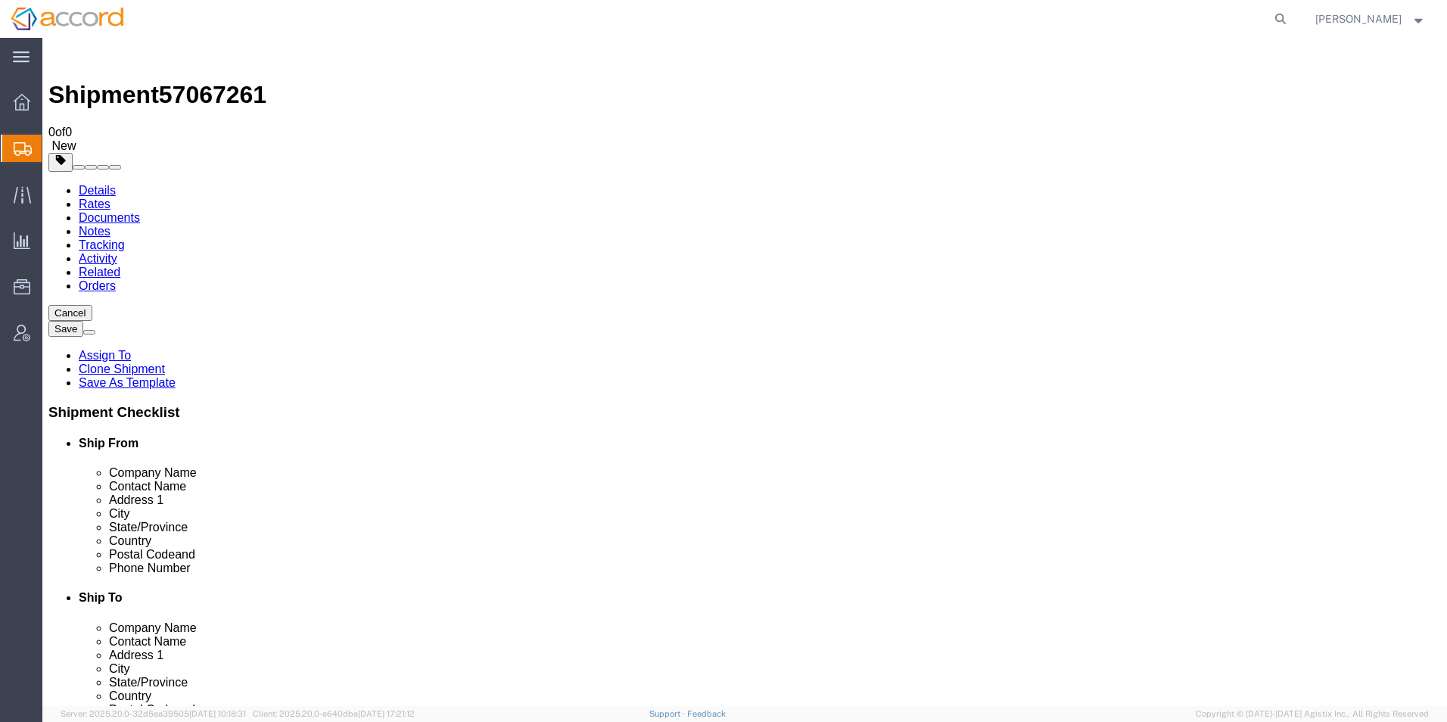
click at [94, 184] on link "Details" at bounding box center [97, 190] width 37 height 13
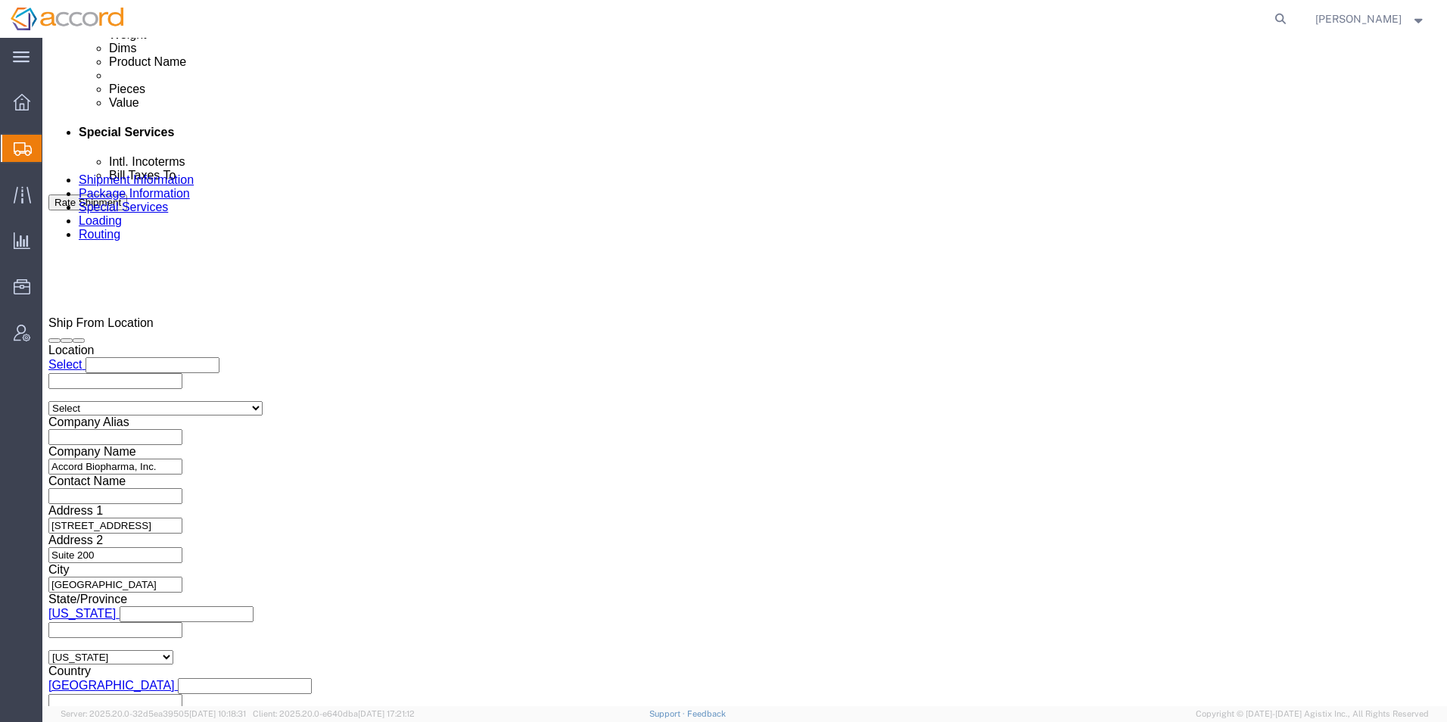
scroll to position [873, 0]
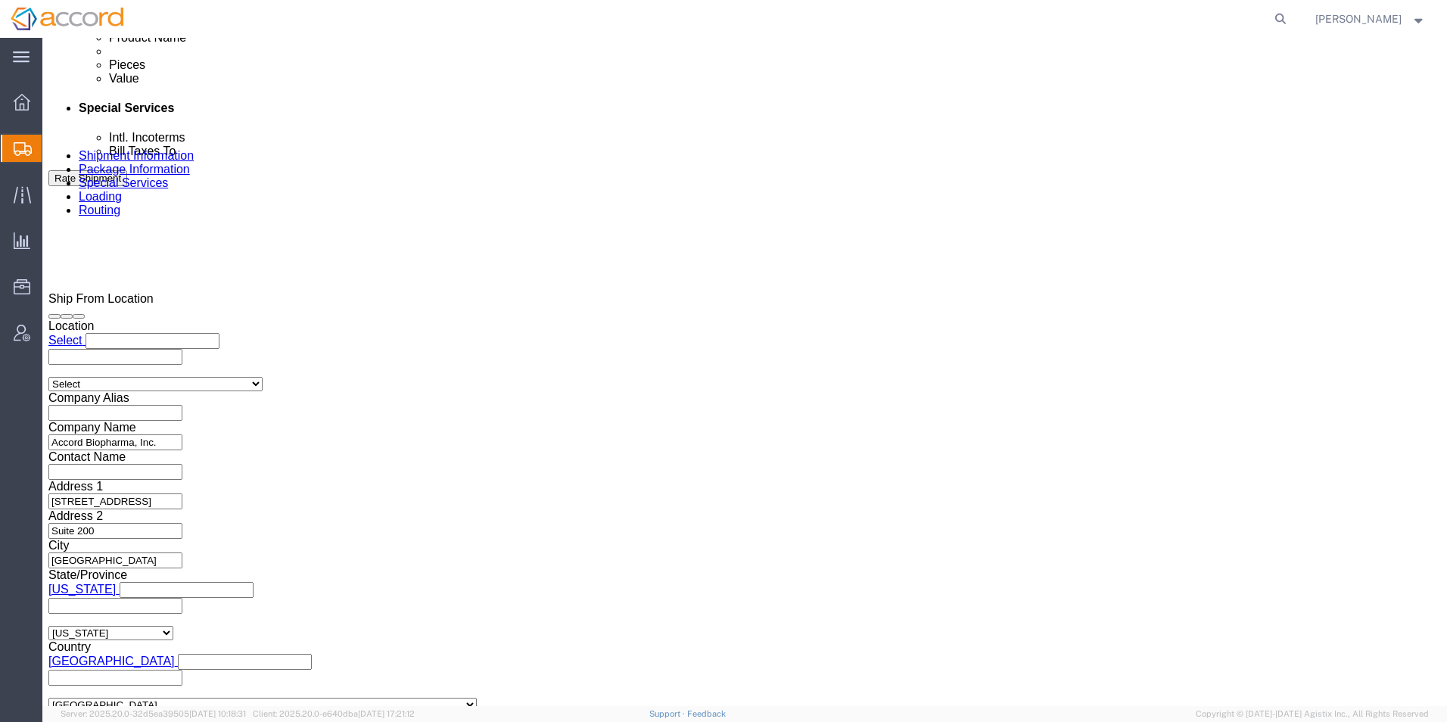
drag, startPoint x: 258, startPoint y: 297, endPoint x: 40, endPoint y: 272, distance: 219.5
click div "Select Account Type Activity ID Airline Appointment Number ASN Batch Request # …"
type input "41223"
click button "Save"
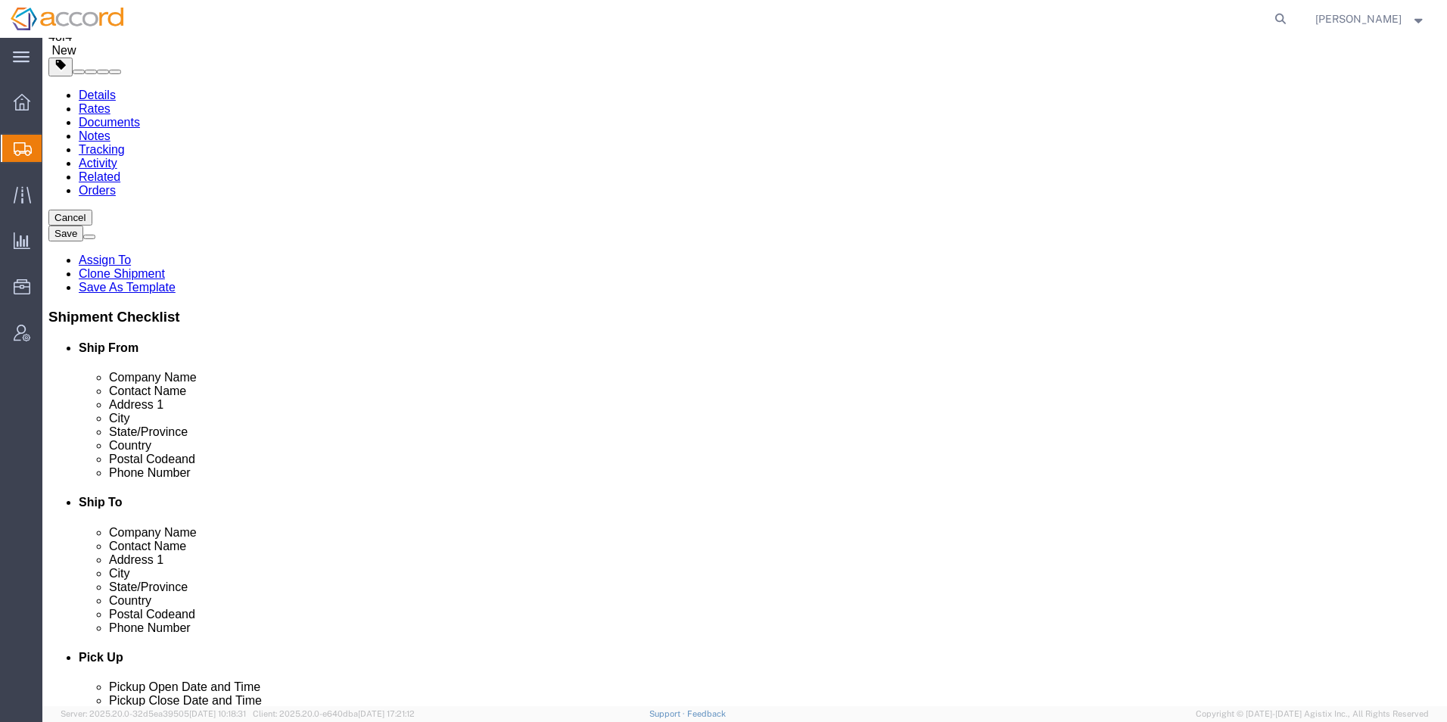
scroll to position [0, 0]
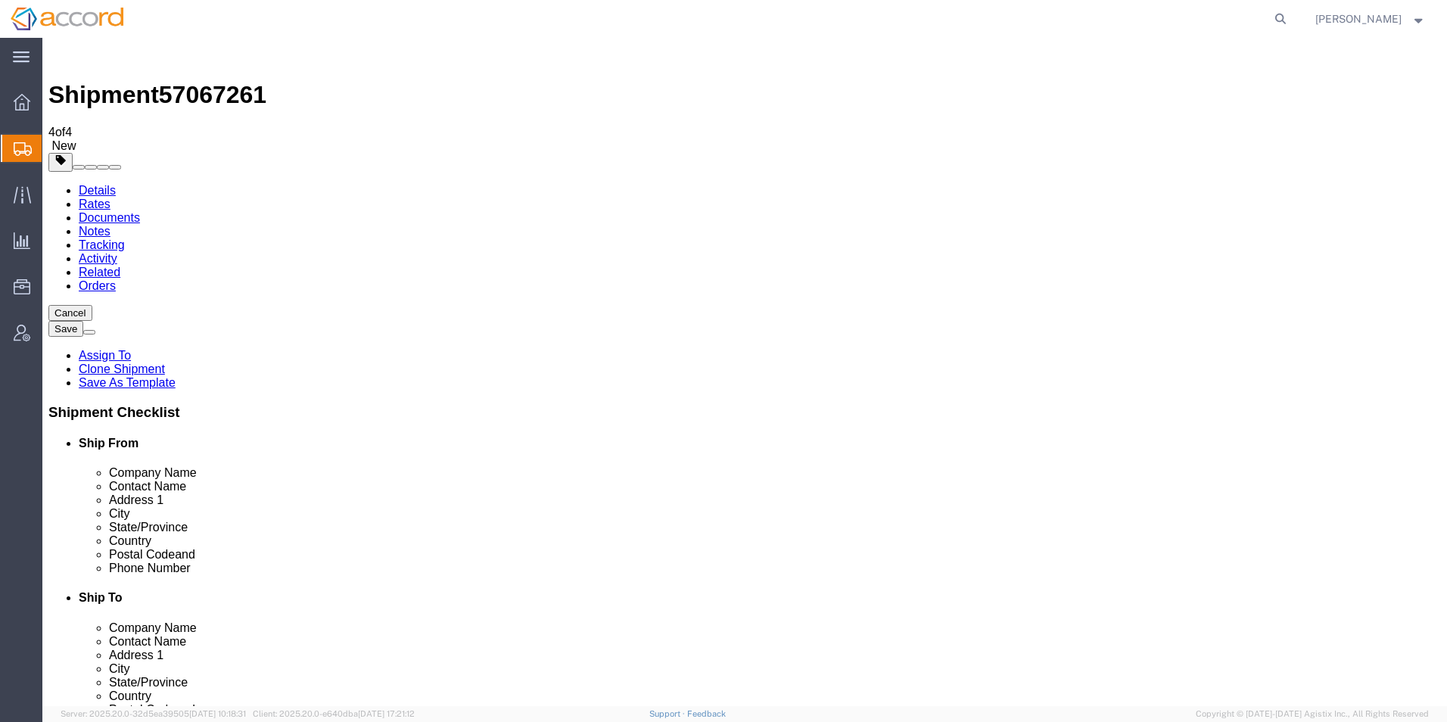
click link "Documents"
click at [104, 184] on link "Details" at bounding box center [97, 190] width 37 height 13
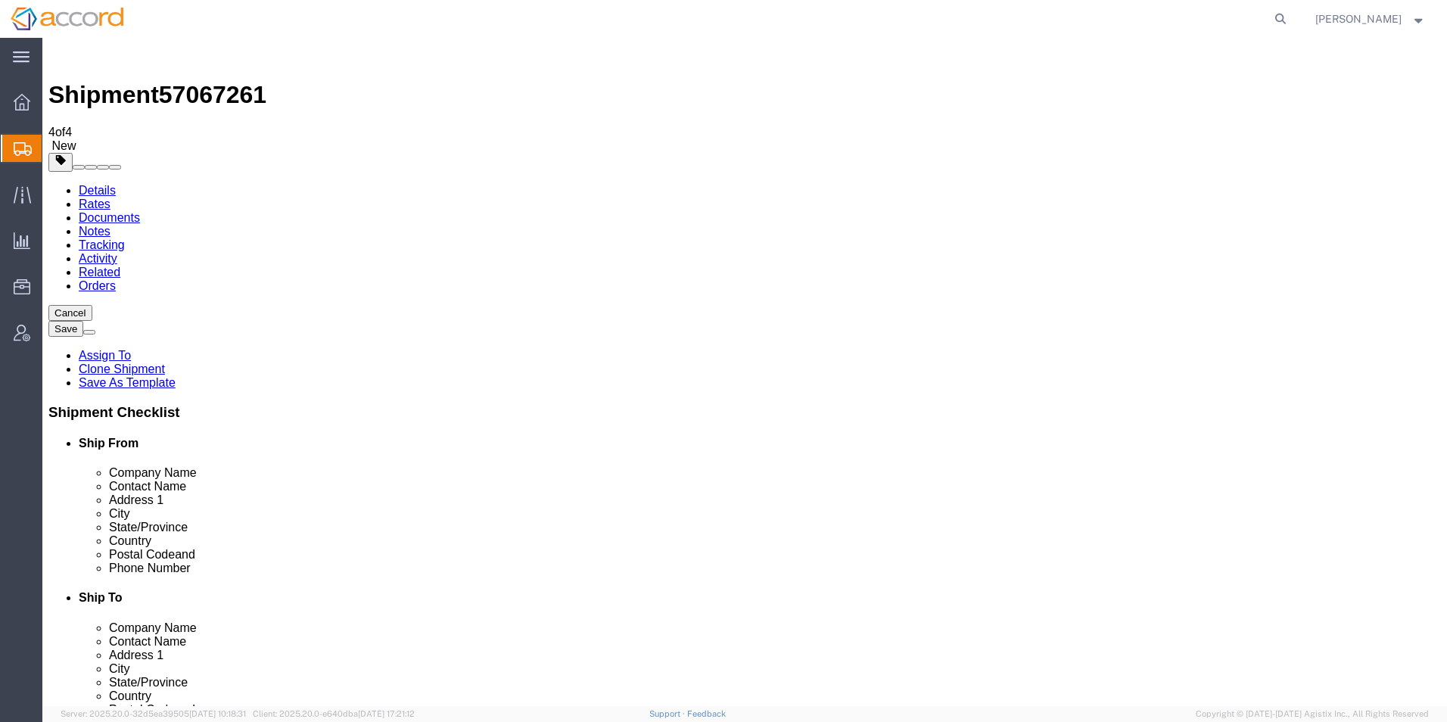
click link "Rates"
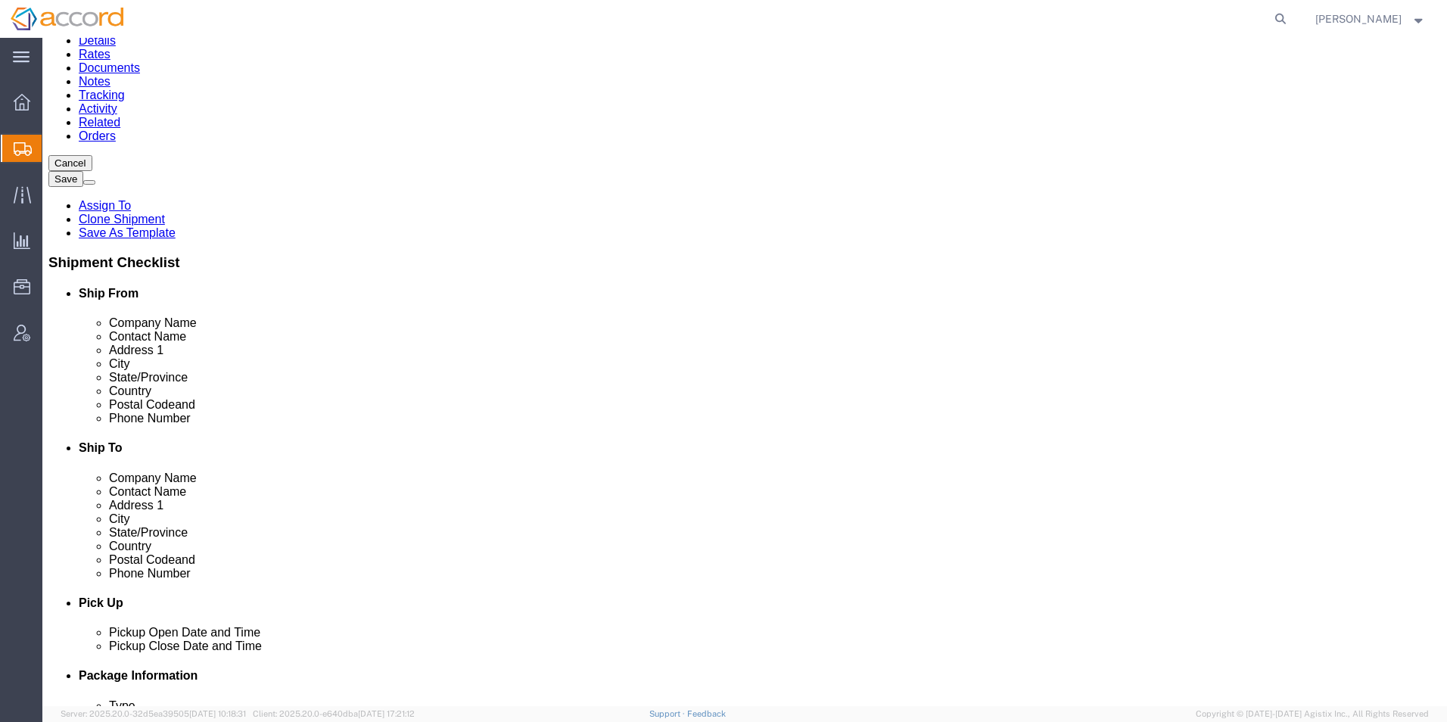
scroll to position [151, 0]
click input "text"
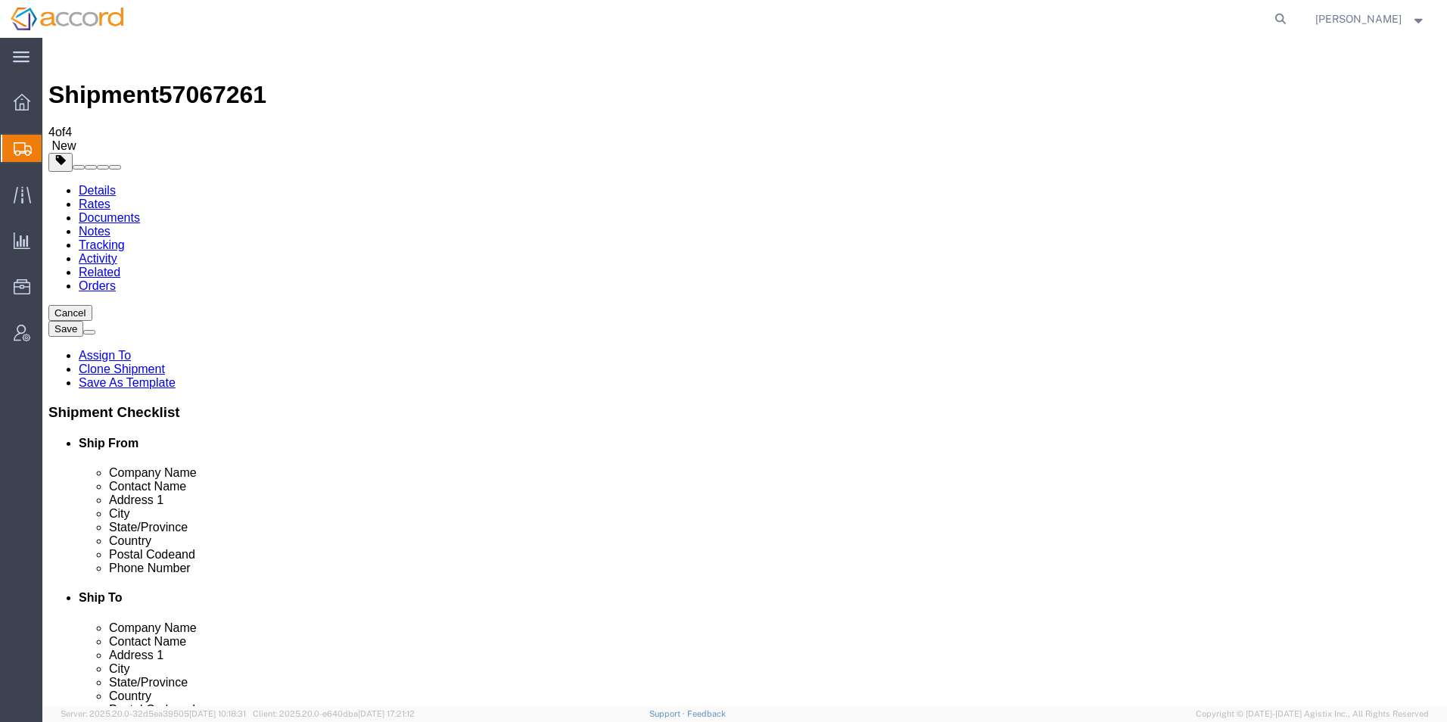
click link "Documents"
click at [98, 184] on link "Details" at bounding box center [97, 190] width 37 height 13
click link "Package Information"
click dd
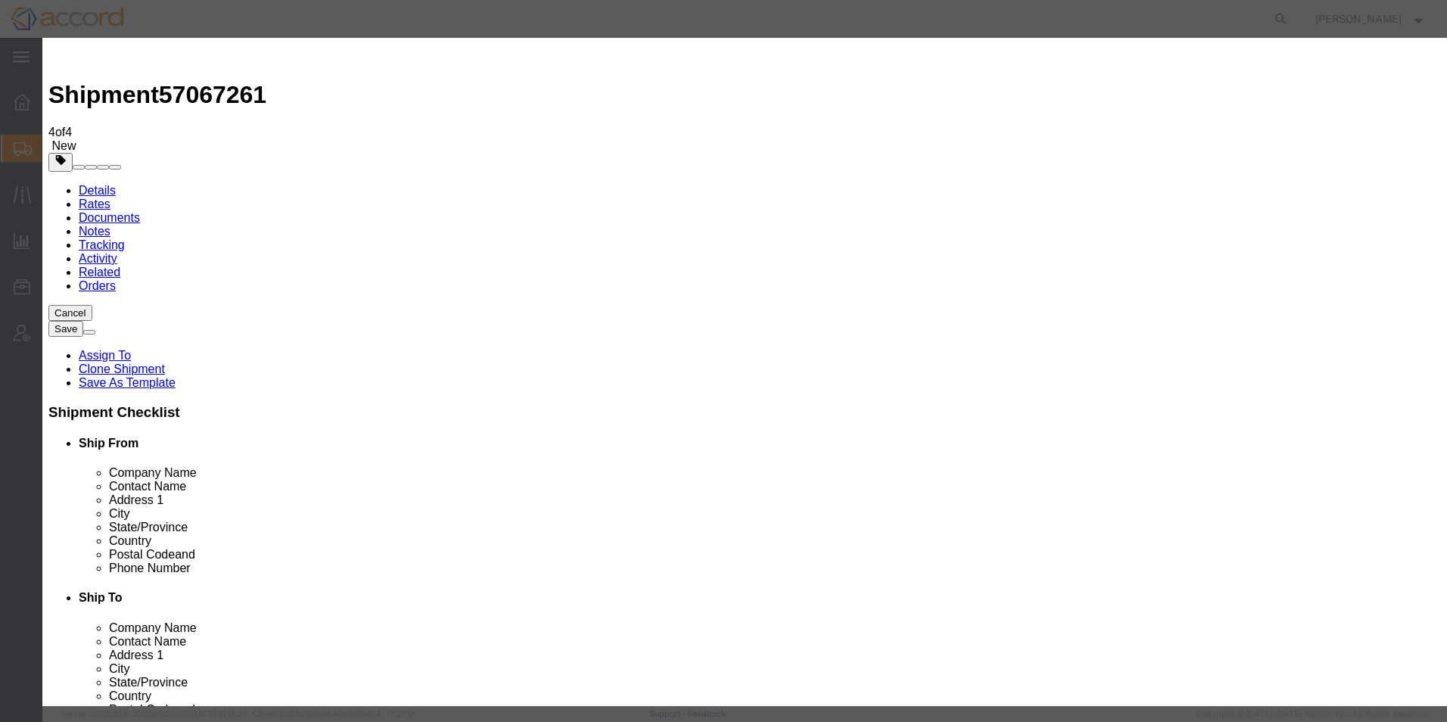
click input "Water Filled Vials"
type input "DMB-[GEOGRAPHIC_DATA]"
click button "Save & Close"
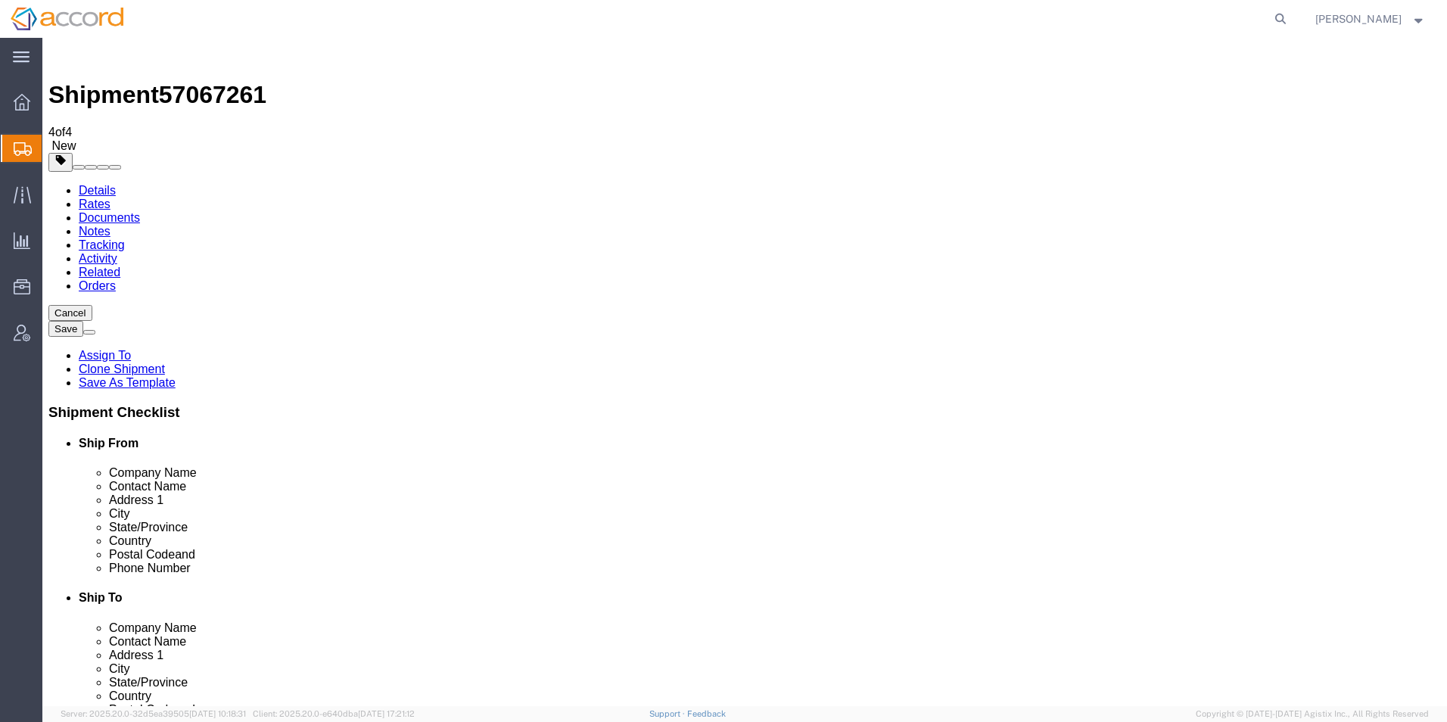
click button "Save"
click link "Documents"
click at [0, 0] on span "Shipment Manager" at bounding box center [0, 0] width 0 height 0
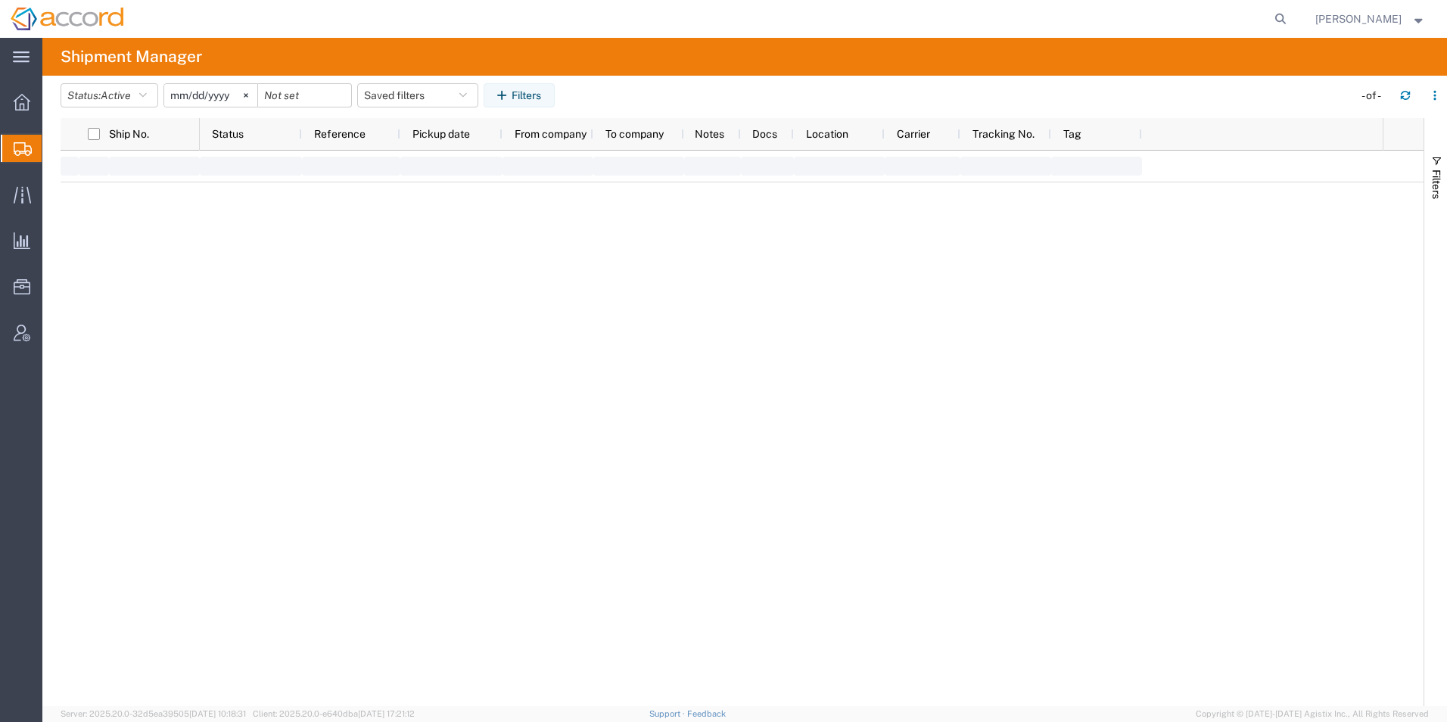
type input "[DATE]"
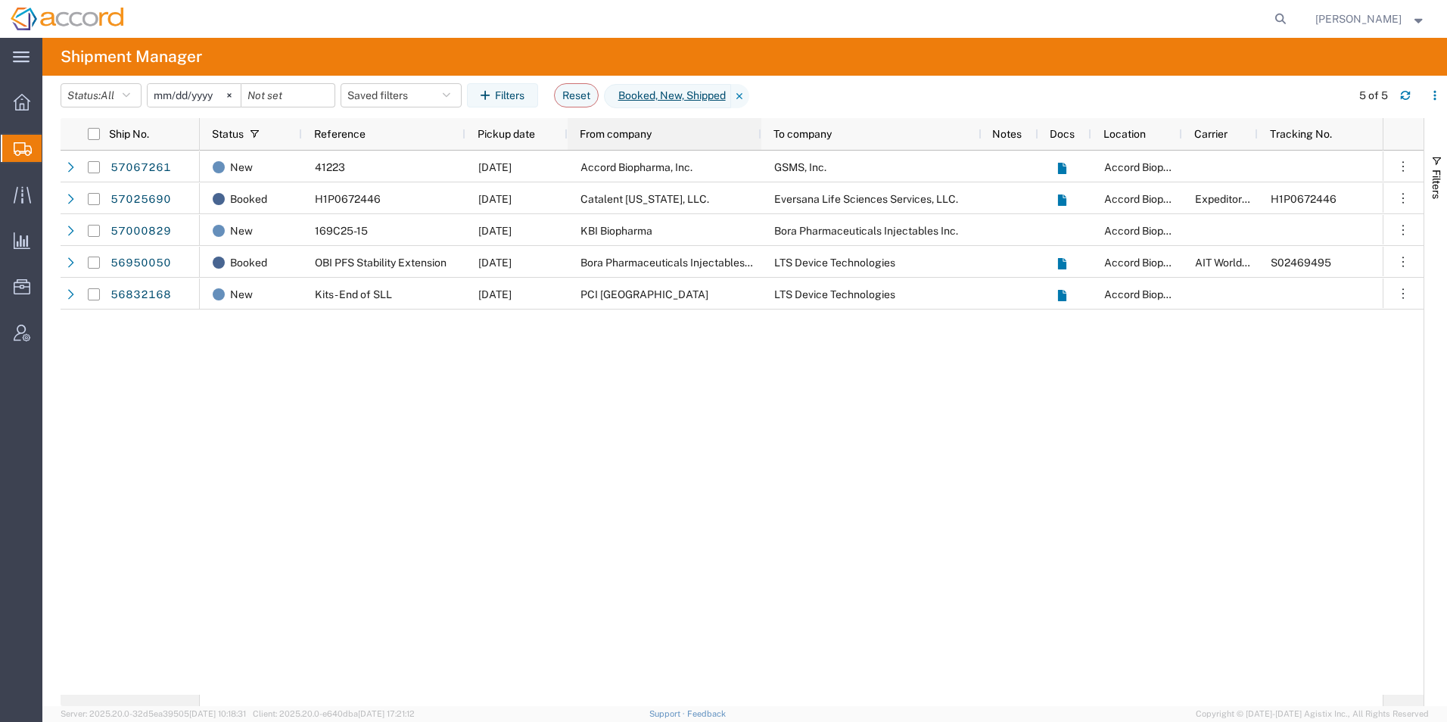
drag, startPoint x: 657, startPoint y: 132, endPoint x: 763, endPoint y: 141, distance: 106.3
click at [763, 141] on div at bounding box center [761, 134] width 6 height 32
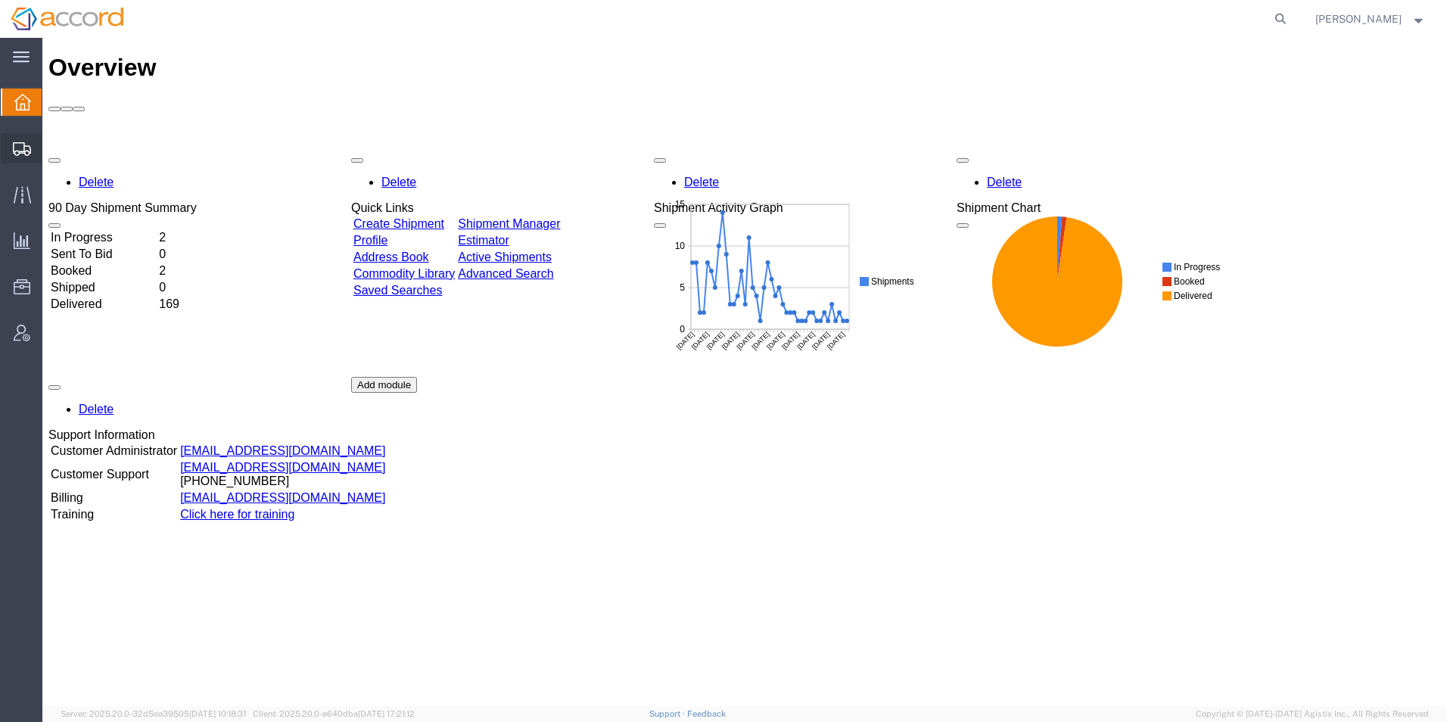
click at [0, 0] on span "Shipment Manager" at bounding box center [0, 0] width 0 height 0
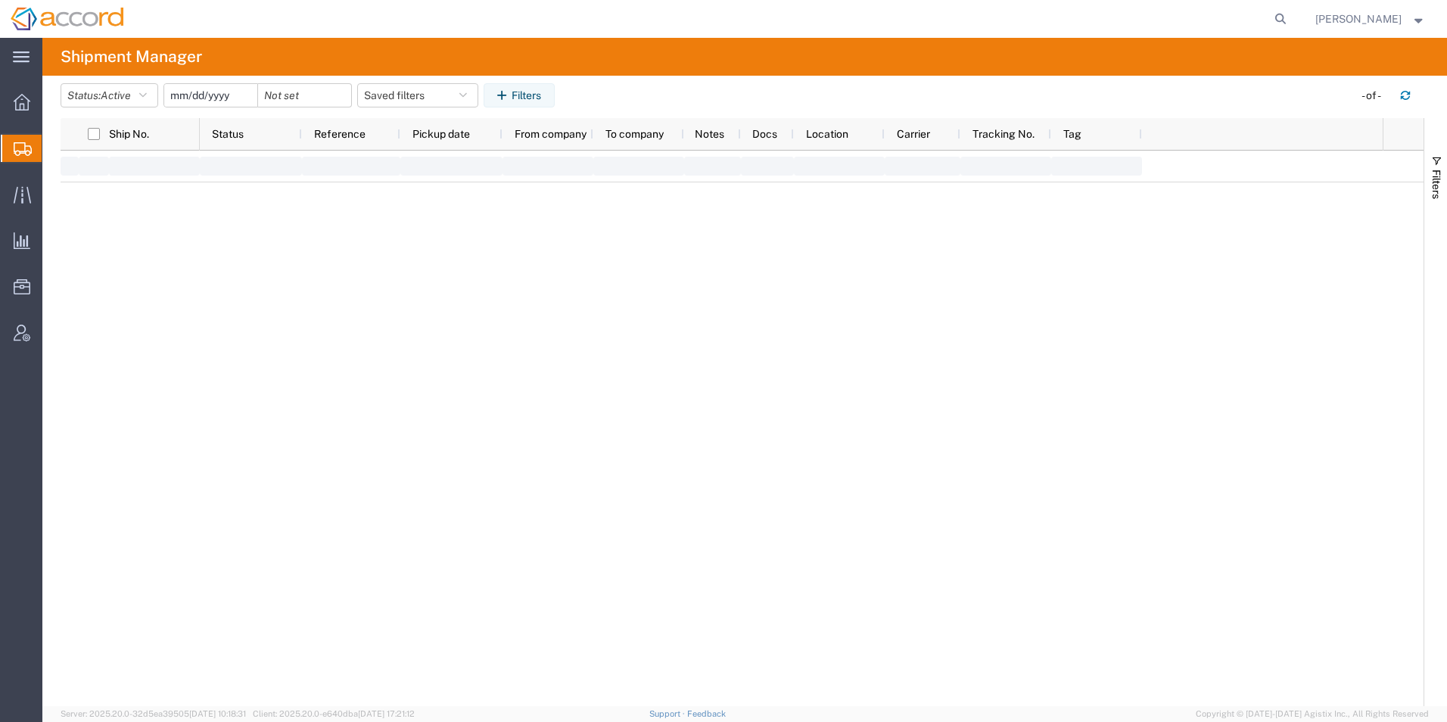
type input "[DATE]"
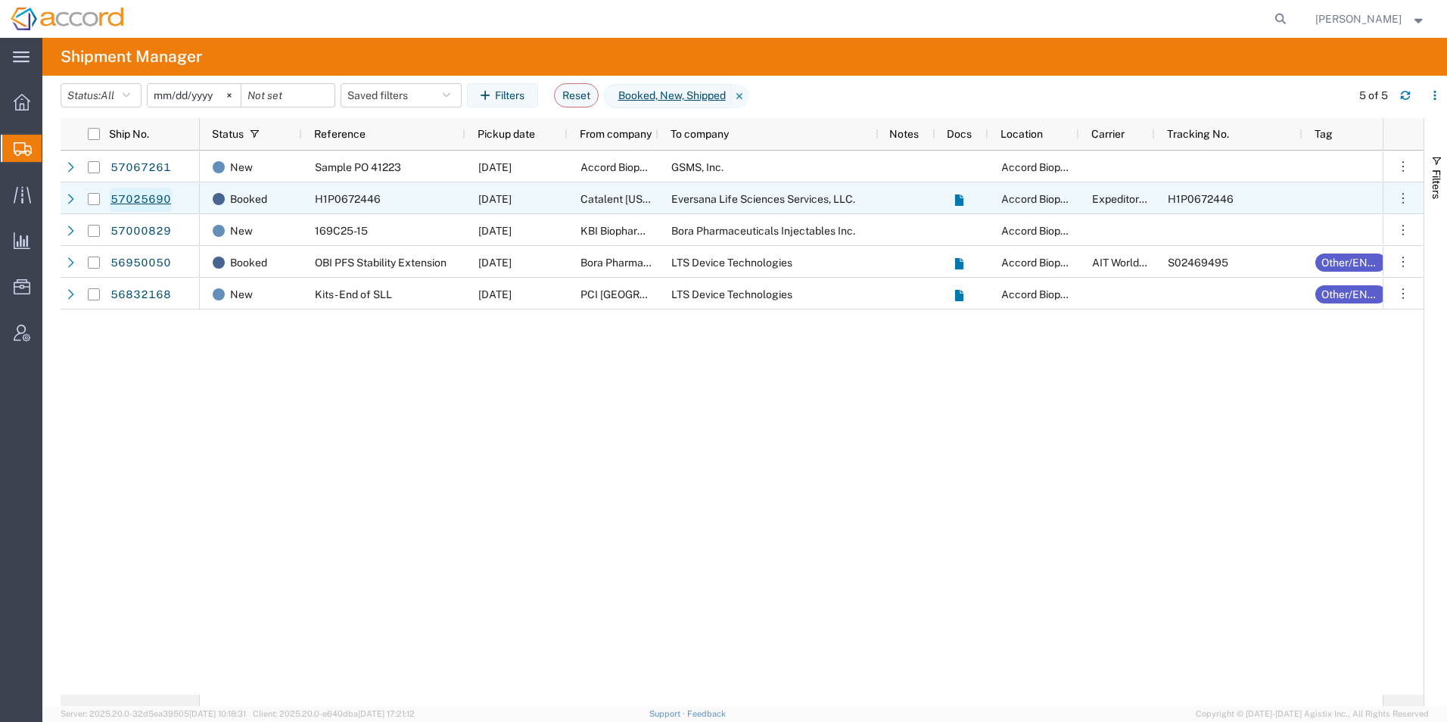
click at [136, 194] on link "57025690" at bounding box center [141, 200] width 62 height 24
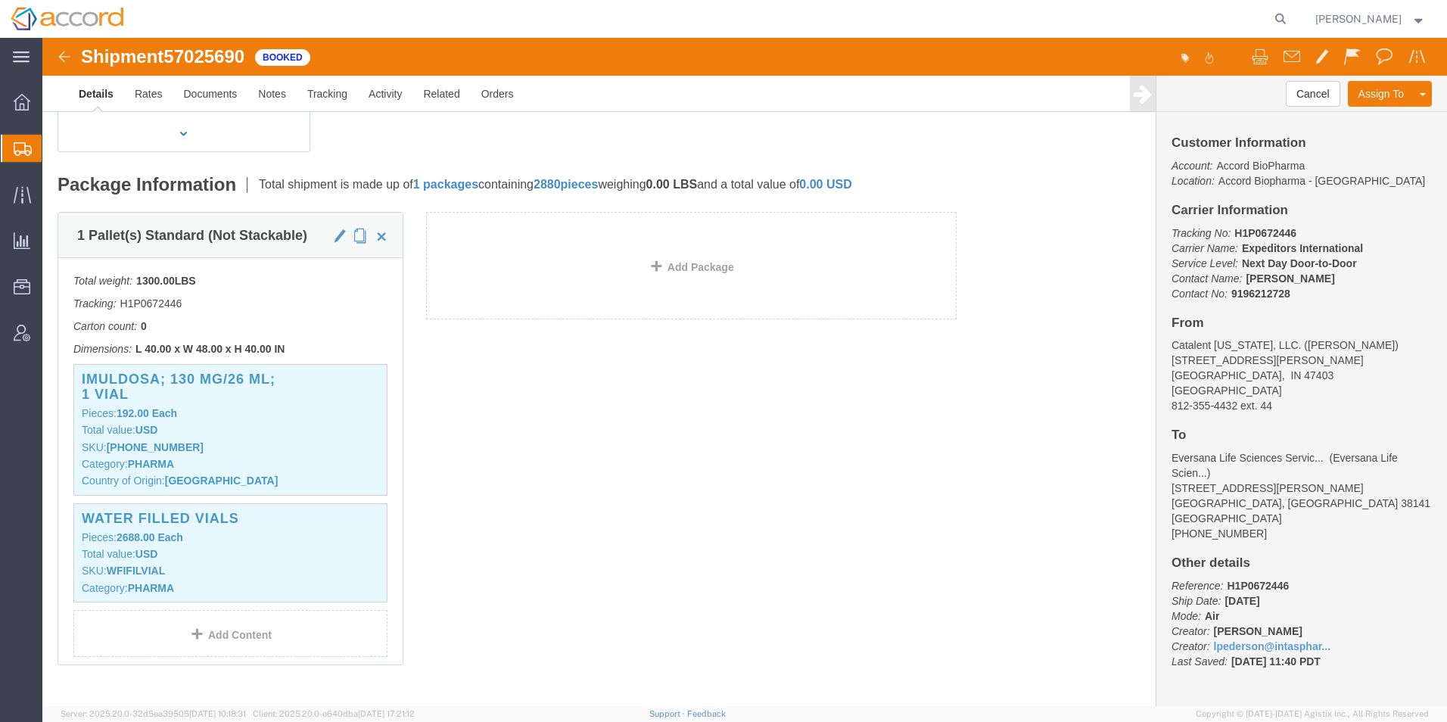
scroll to position [454, 0]
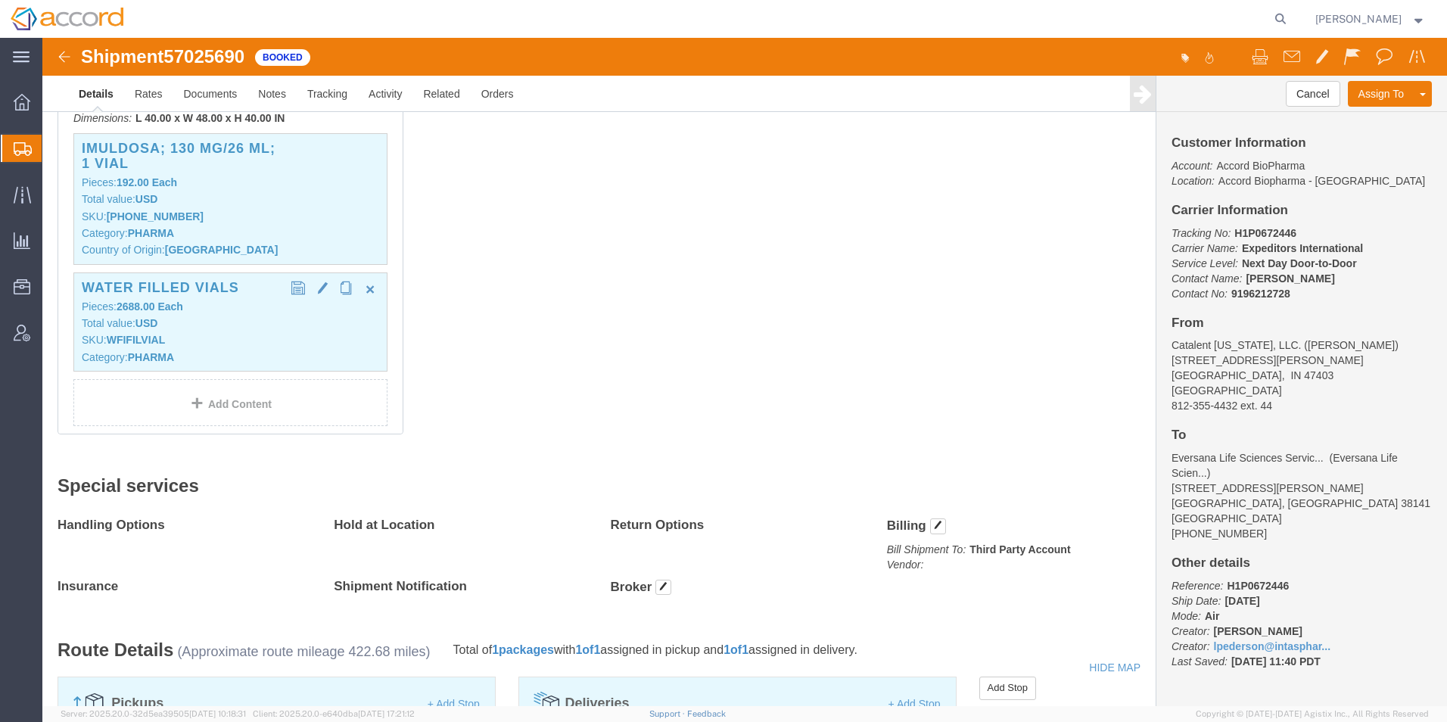
click p "Total value: USD"
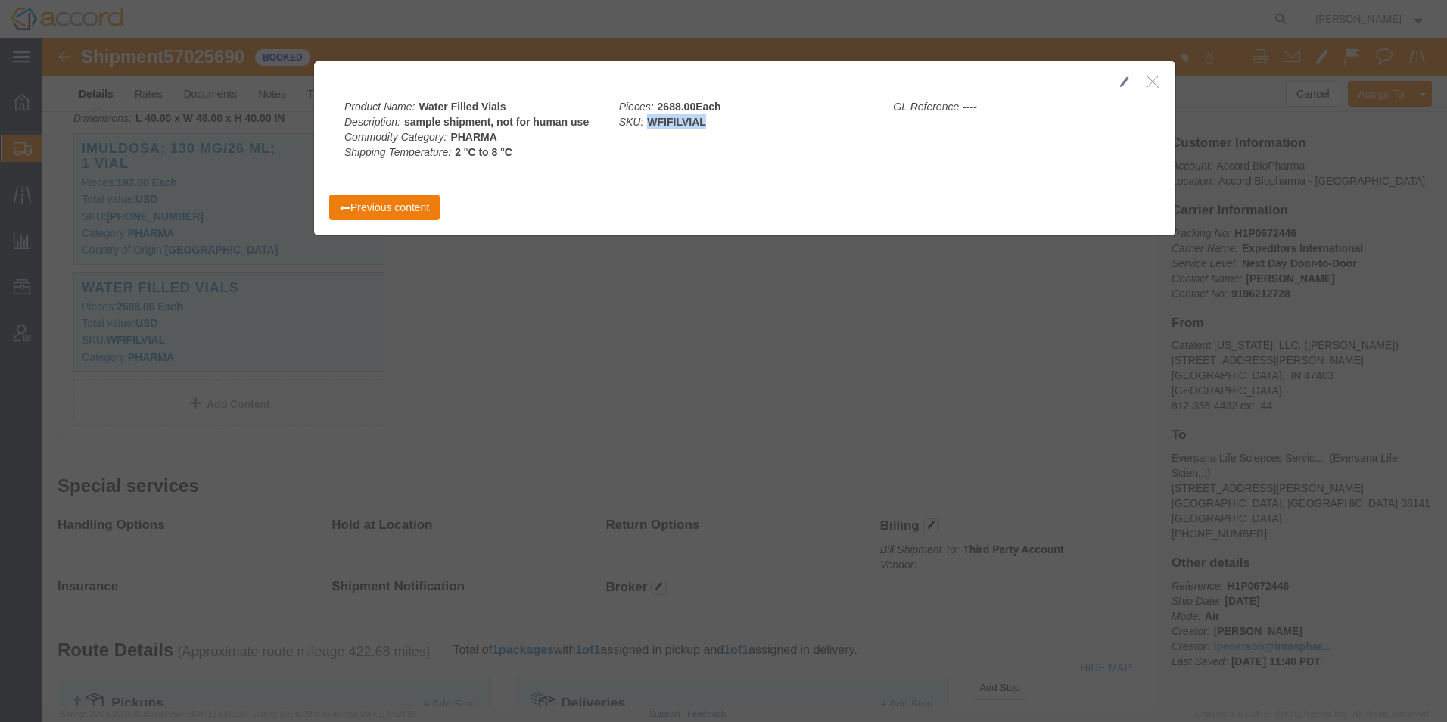
drag, startPoint x: 663, startPoint y: 82, endPoint x: 602, endPoint y: 83, distance: 61.3
click div "Pieces: 2688.00 Each SKU: WFIFILVIAL"
copy b "WFIFILVIAL"
